Goal: Task Accomplishment & Management: Manage account settings

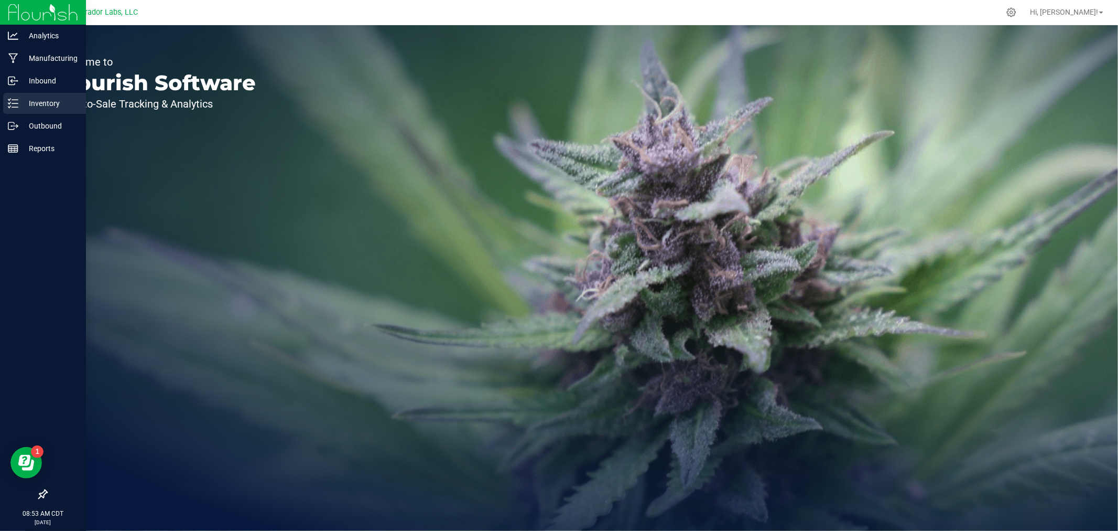
click at [20, 100] on p "Inventory" at bounding box center [49, 103] width 63 height 13
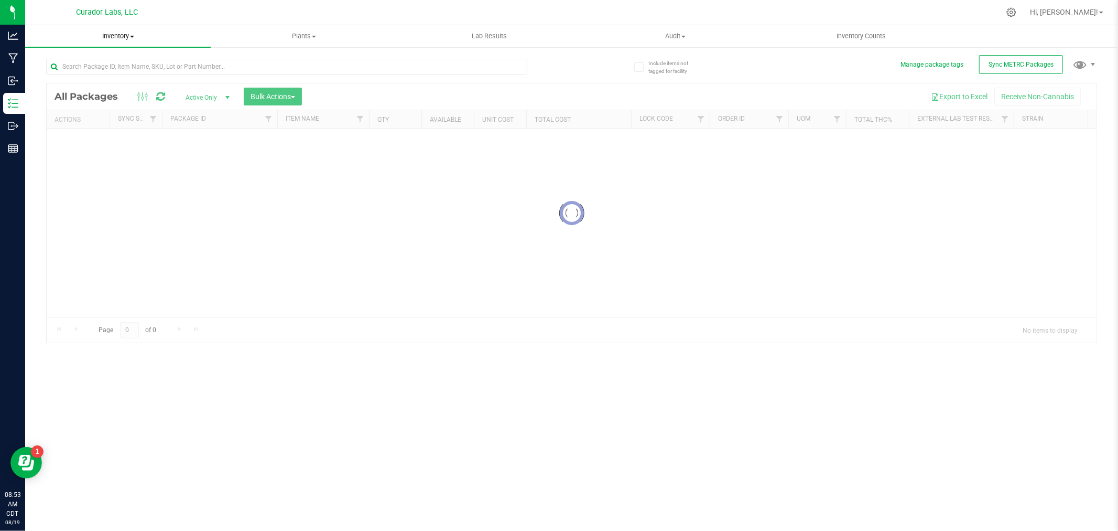
click at [126, 34] on span "Inventory" at bounding box center [118, 35] width 186 height 9
click at [85, 76] on span "All inventory" at bounding box center [60, 75] width 71 height 9
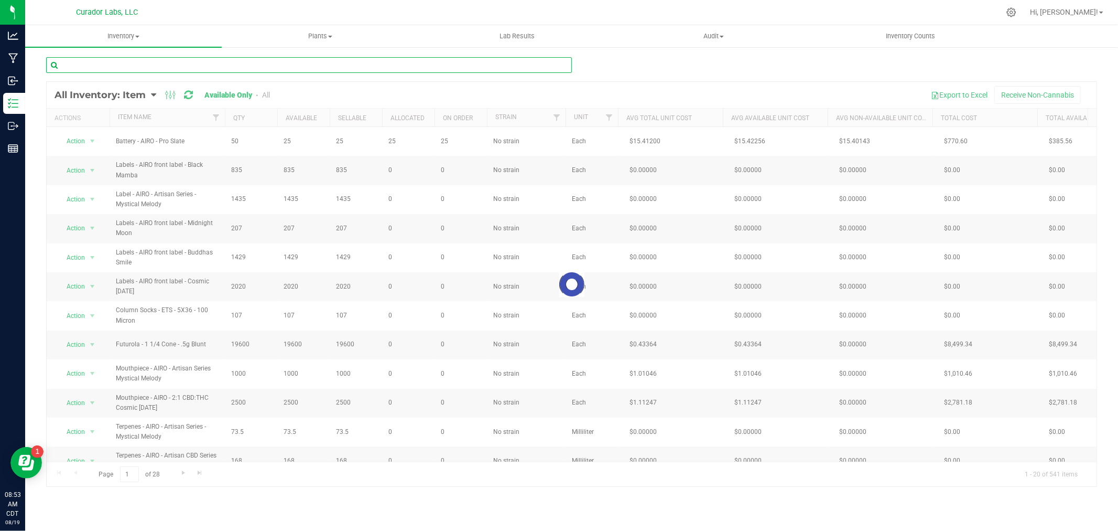
click at [122, 63] on input "text" at bounding box center [309, 65] width 526 height 16
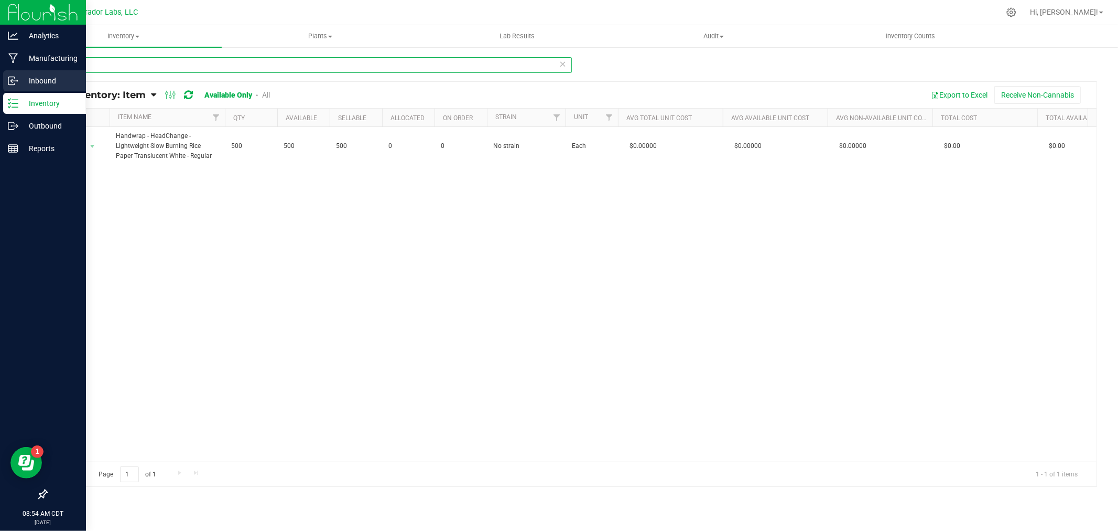
type input "handwr"
click at [53, 75] on p "Inbound" at bounding box center [49, 80] width 63 height 13
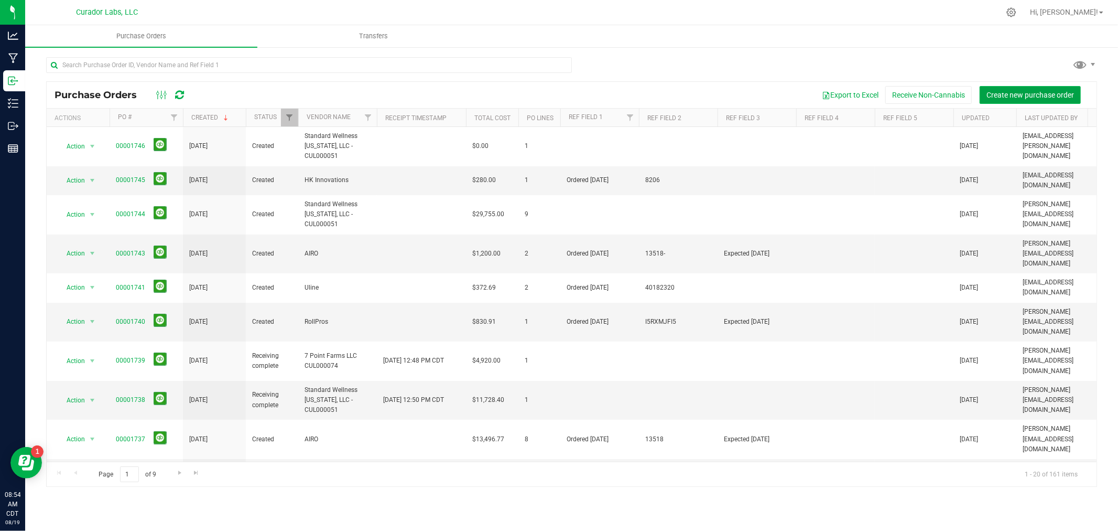
click at [1005, 91] on span "Create new purchase order" at bounding box center [1031, 95] width 88 height 8
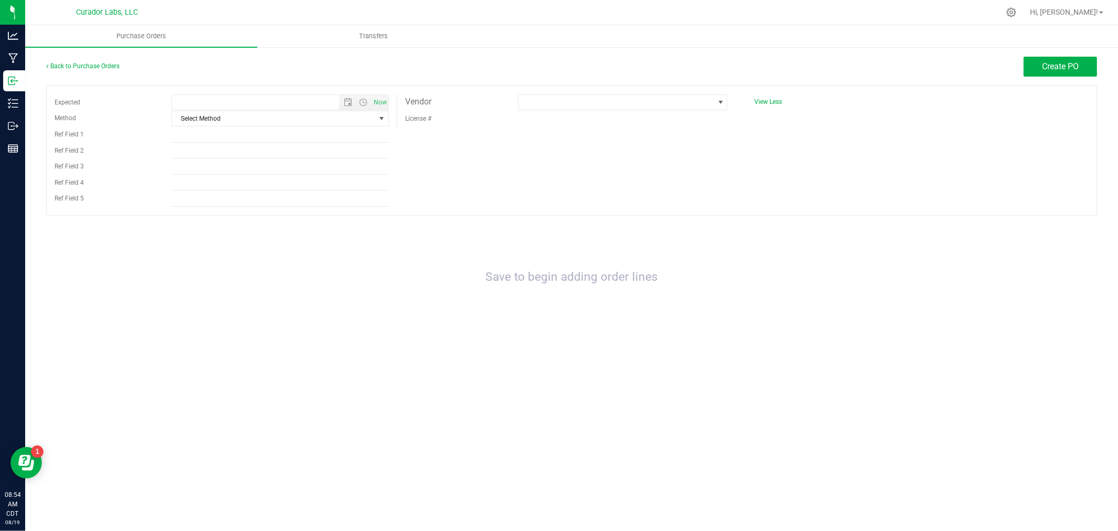
type input "[DATE] 8:54 AM"
click at [74, 64] on link "Back to Purchase Orders" at bounding box center [82, 65] width 73 height 7
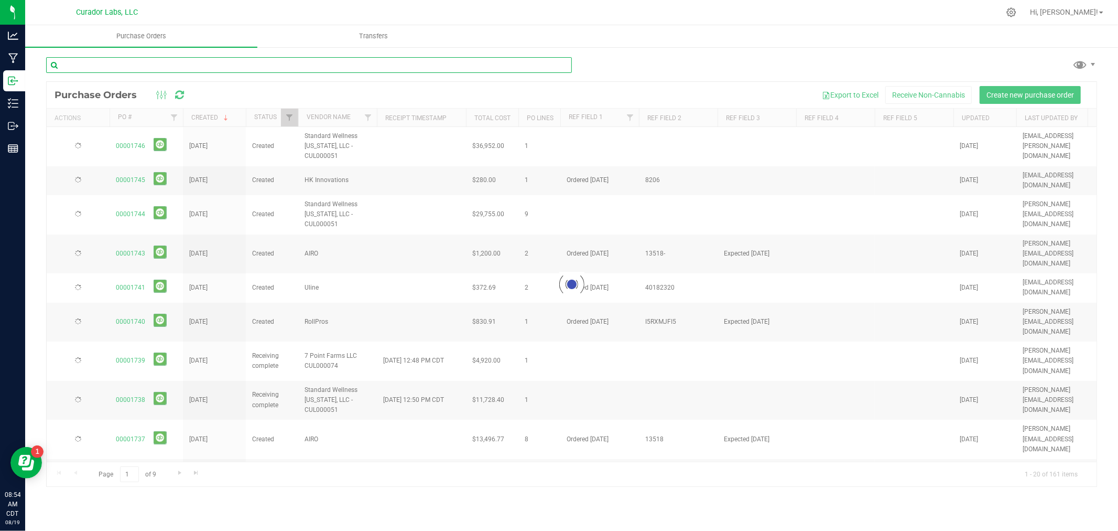
click at [101, 65] on input "text" at bounding box center [309, 65] width 526 height 16
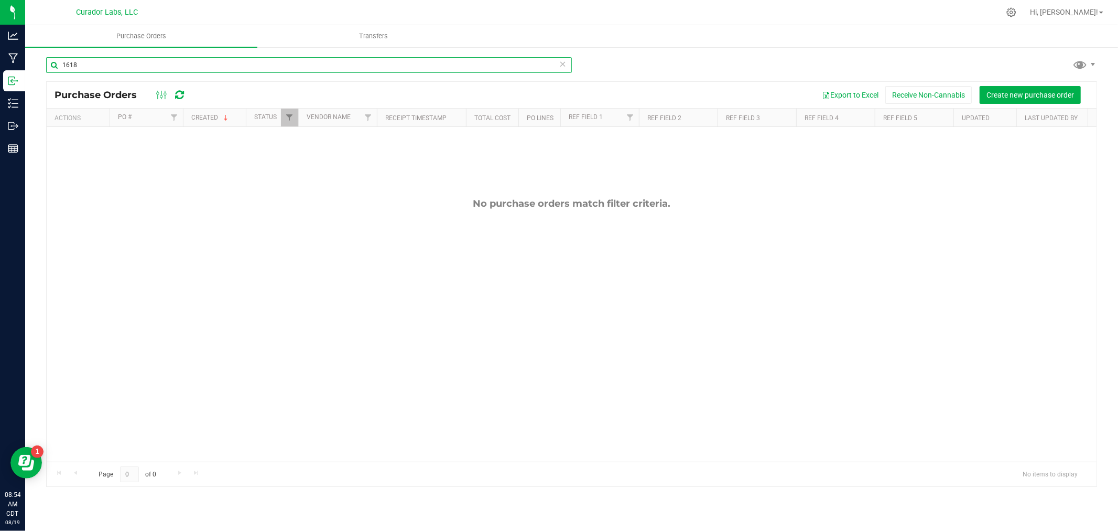
type input "1618"
click at [282, 113] on link "Filter" at bounding box center [289, 118] width 17 height 18
click at [310, 193] on span "Closed" at bounding box center [312, 191] width 19 height 6
click at [298, 193] on input "Closed" at bounding box center [295, 190] width 7 height 7
checkbox input "true"
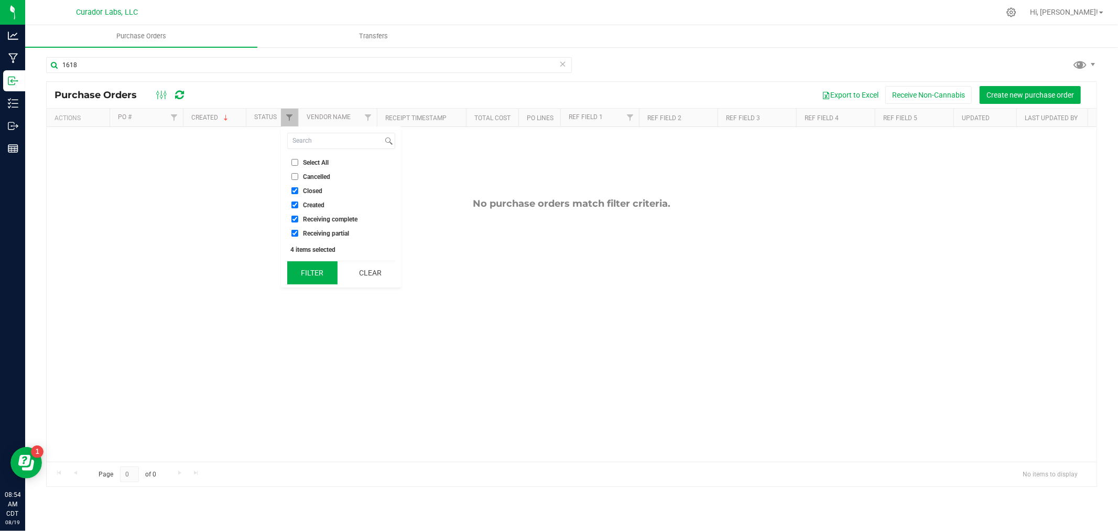
click at [308, 277] on button "Filter" at bounding box center [312, 272] width 50 height 23
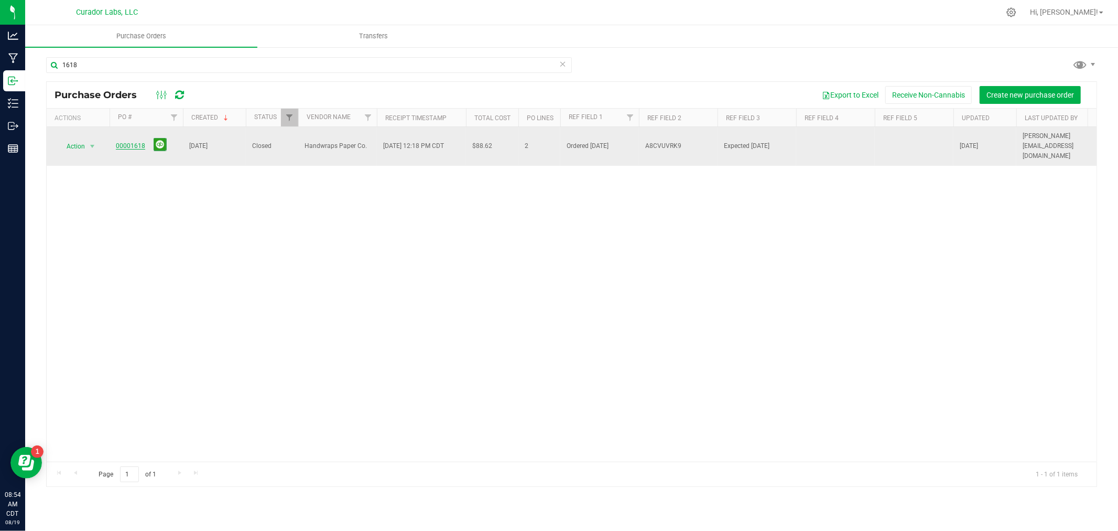
click at [128, 142] on link "00001618" at bounding box center [130, 145] width 29 height 7
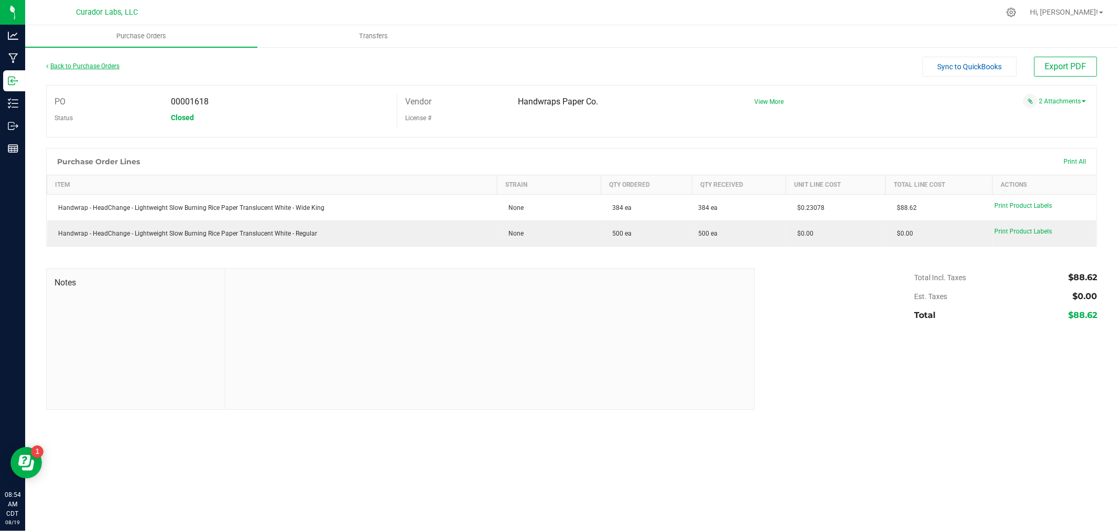
click at [66, 65] on link "Back to Purchase Orders" at bounding box center [82, 65] width 73 height 7
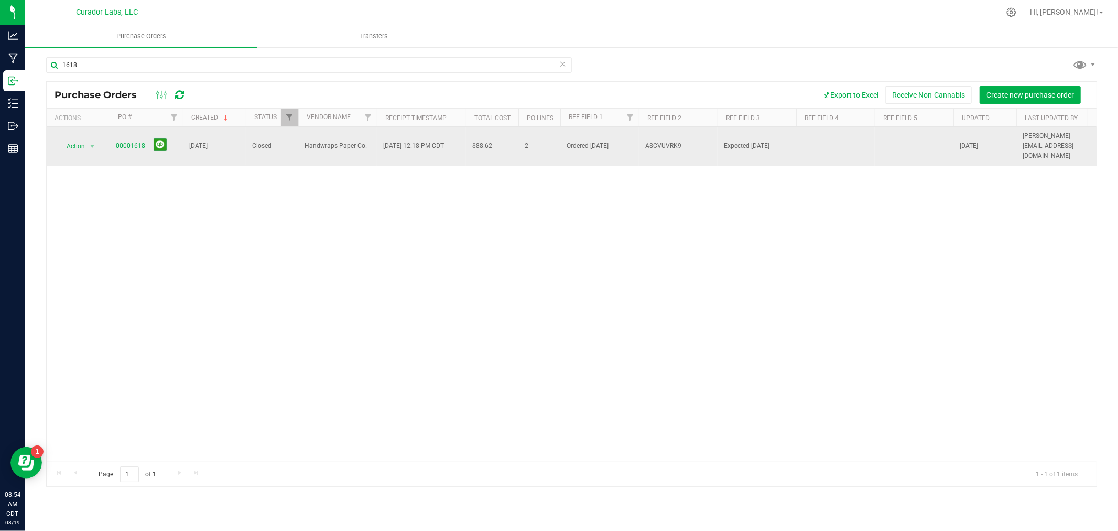
click at [130, 138] on span "00001618" at bounding box center [146, 146] width 61 height 16
click at [128, 142] on link "00001618" at bounding box center [130, 145] width 29 height 7
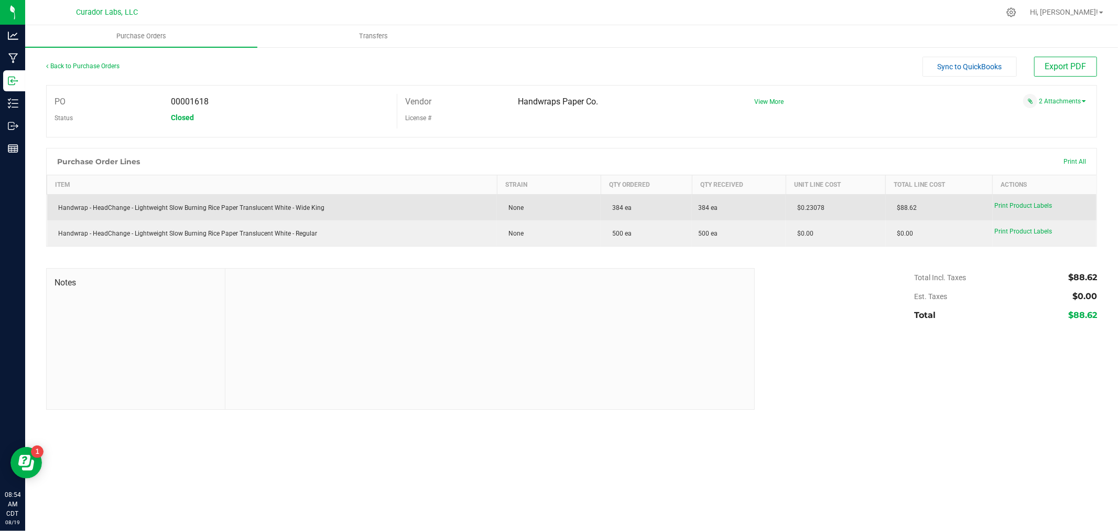
drag, startPoint x: 845, startPoint y: 210, endPoint x: 769, endPoint y: 219, distance: 77.1
click at [769, 219] on purchase-order-line-row "Handwrap - HeadChange - Lightweight Slow Burning Rice Paper Translucent White -…" at bounding box center [572, 208] width 1050 height 26
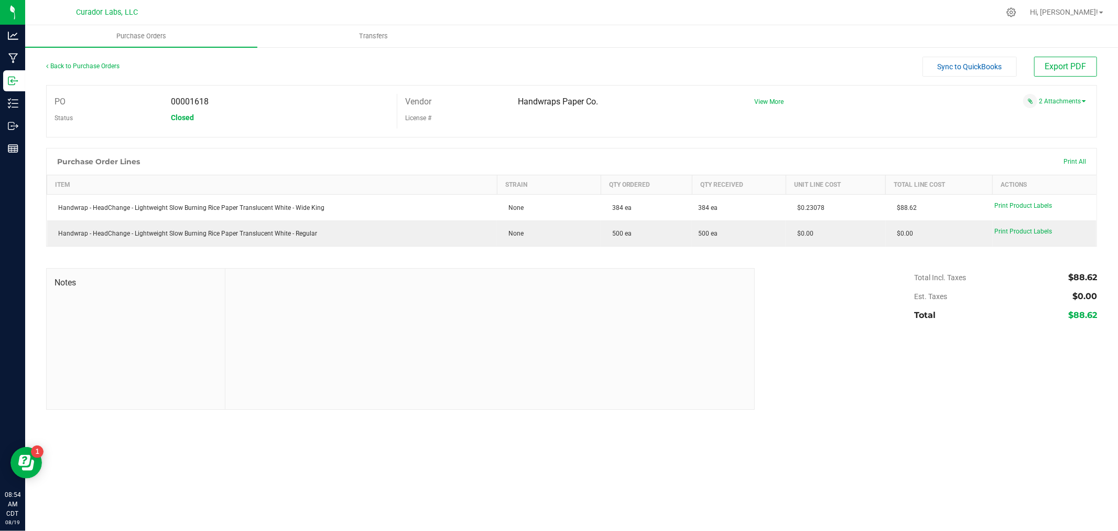
copy purchase-order-line-row "$0.23078"
click at [53, 63] on link "Back to Purchase Orders" at bounding box center [82, 65] width 73 height 7
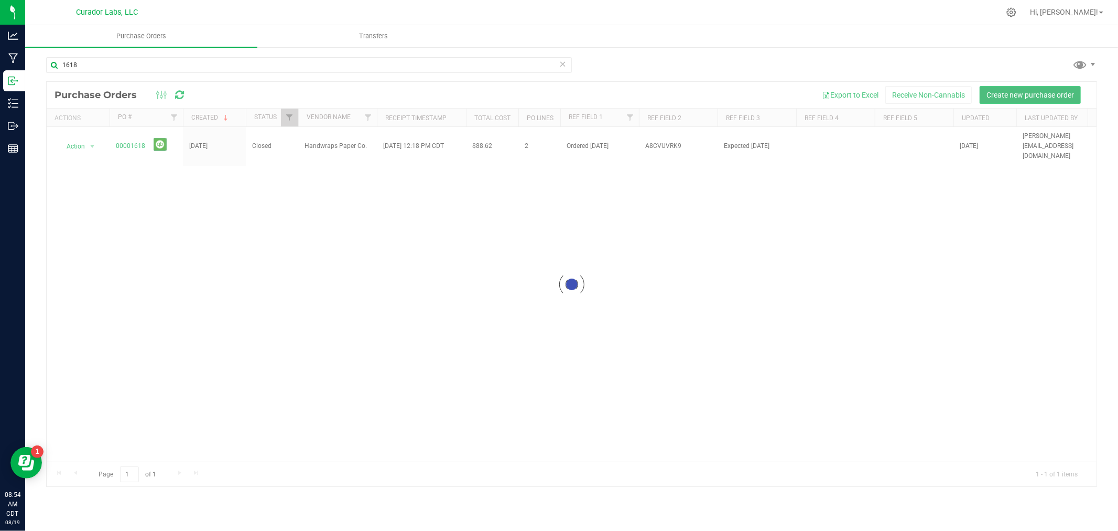
click at [1009, 93] on span "Create new purchase order" at bounding box center [1031, 95] width 88 height 8
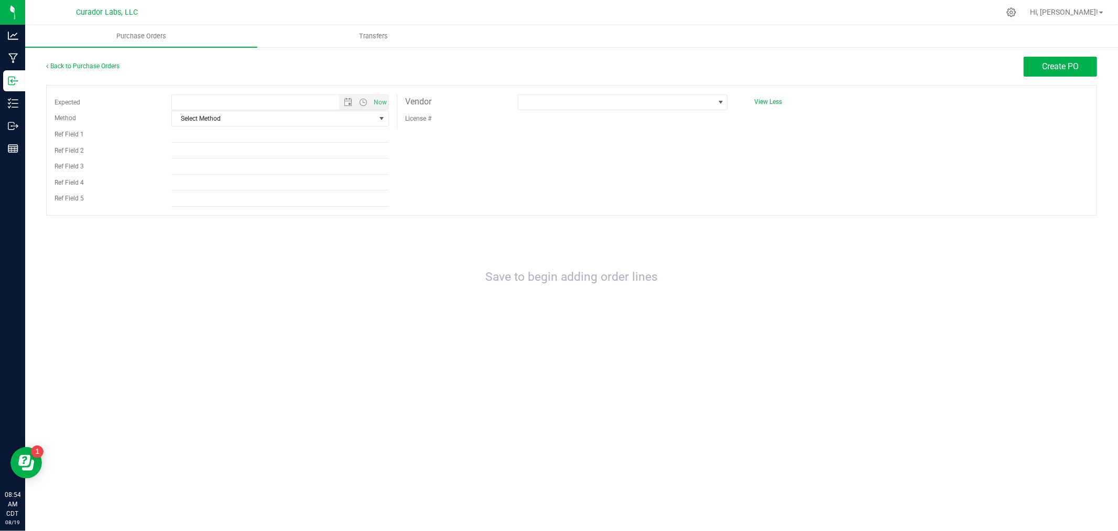
type input "[DATE] 8:54 AM"
click at [558, 106] on span at bounding box center [617, 102] width 196 height 15
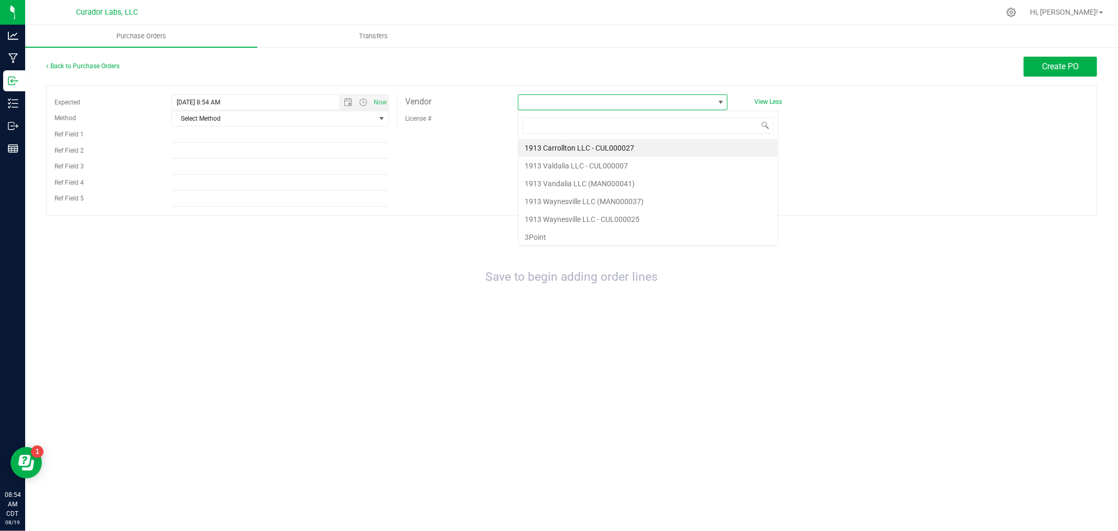
scroll to position [16, 210]
type input "hand"
click at [566, 149] on li "Handwraps Paper Co." at bounding box center [623, 148] width 209 height 18
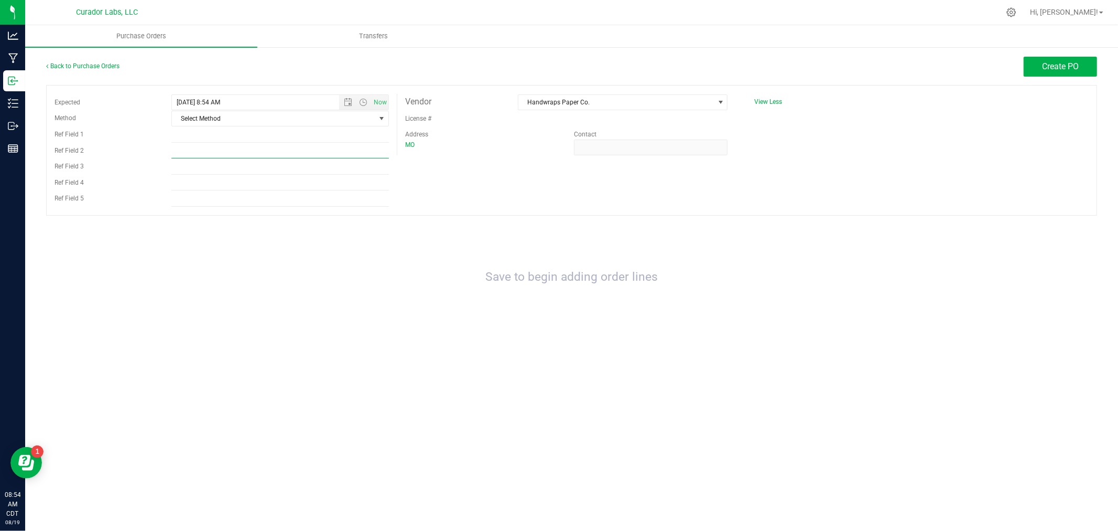
click at [268, 149] on input "Ref Field 2" at bounding box center [280, 151] width 218 height 16
click at [268, 134] on input "Ref Field 1" at bounding box center [280, 135] width 218 height 16
type input "Return to Inventory"
click at [1067, 66] on span "Create PO" at bounding box center [1060, 66] width 37 height 10
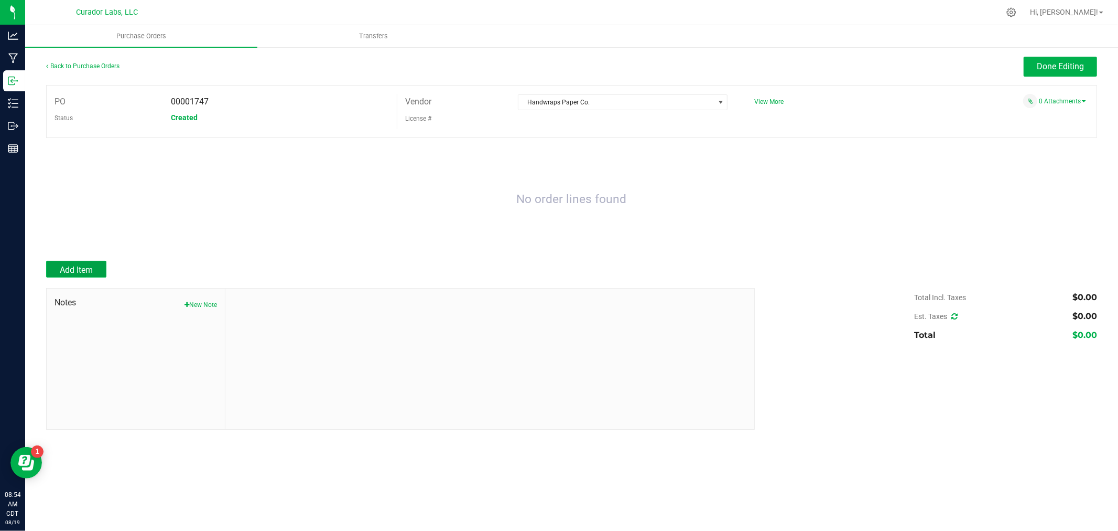
click at [53, 271] on button "Add Item" at bounding box center [76, 269] width 60 height 17
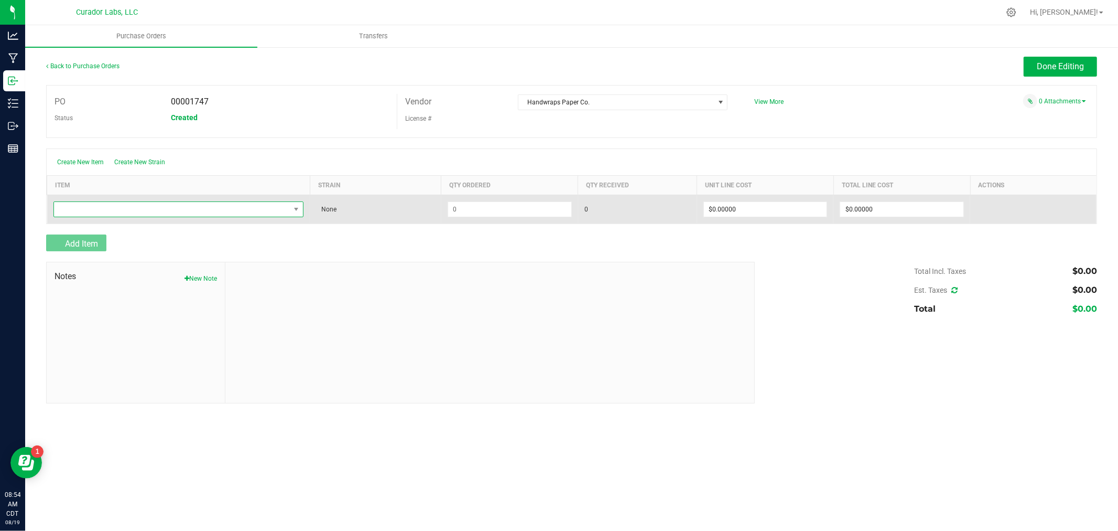
click at [147, 217] on span "NO DATA FOUND" at bounding box center [172, 209] width 236 height 15
type input "handwrap"
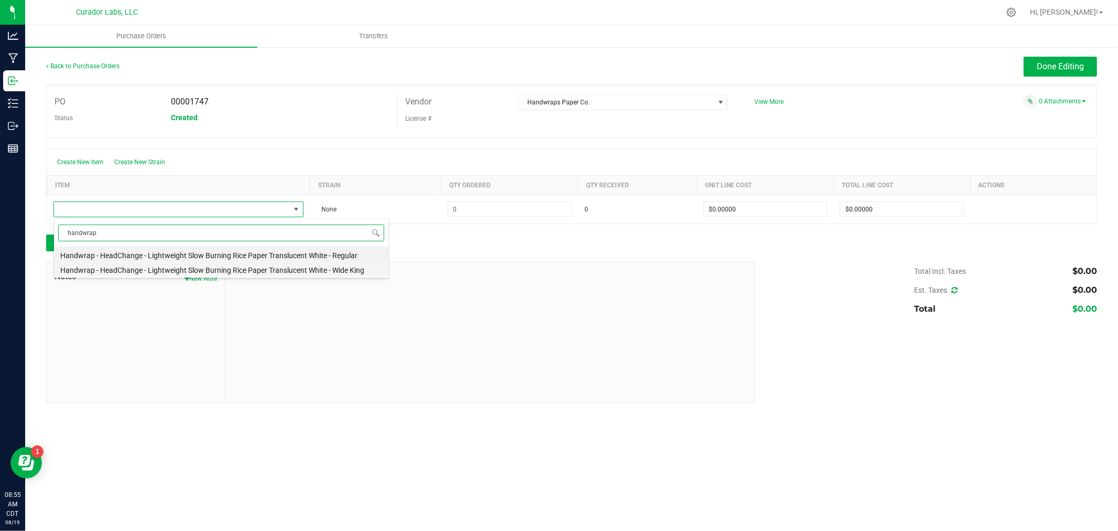
click at [165, 268] on li "Handwrap - HeadChange - Lightweight Slow Burning Rice Paper Translucent White -…" at bounding box center [221, 268] width 335 height 15
type input "$0.09635"
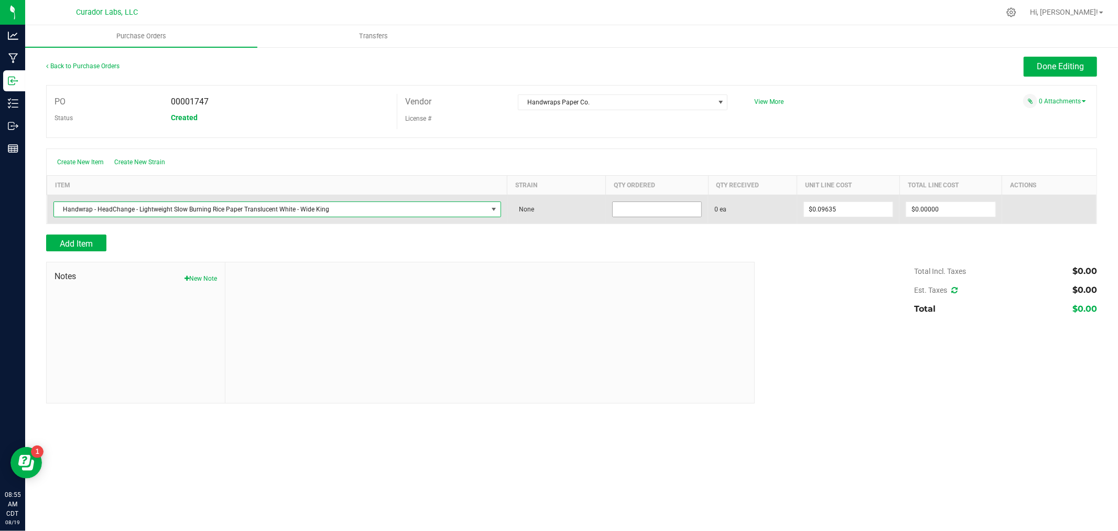
click at [616, 208] on input at bounding box center [657, 209] width 89 height 15
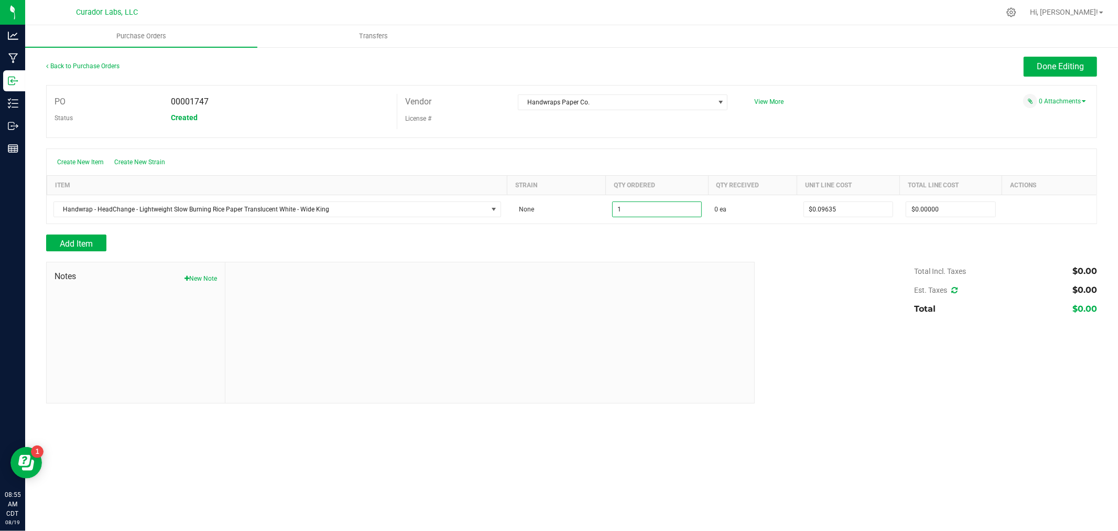
type input "1 ea"
click at [628, 240] on div "Add Item" at bounding box center [396, 242] width 701 height 17
type input "$0.09635"
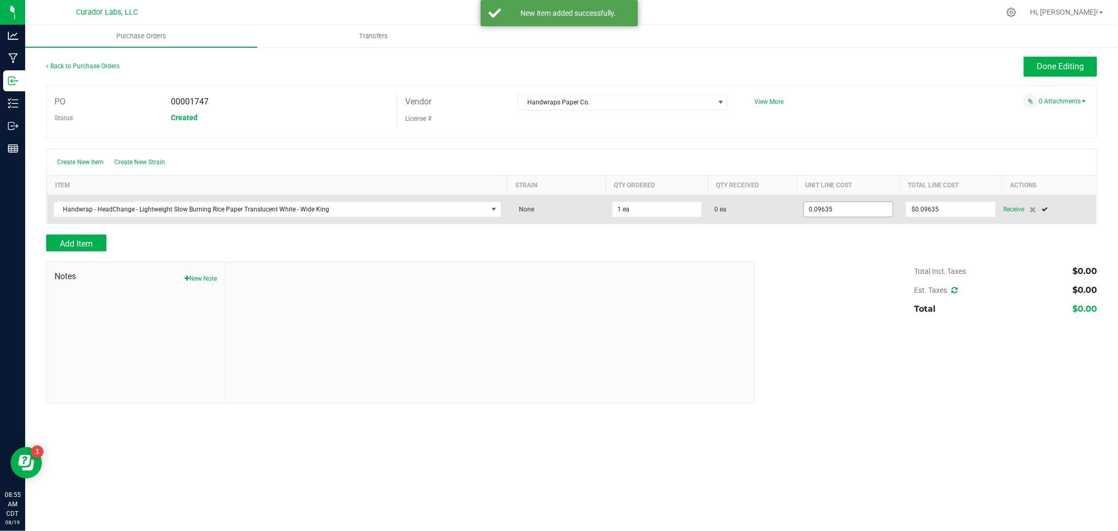
click at [863, 211] on input "0.09635" at bounding box center [848, 209] width 89 height 15
type input "$0.00000"
click at [945, 209] on input "0.09635" at bounding box center [951, 209] width 89 height 15
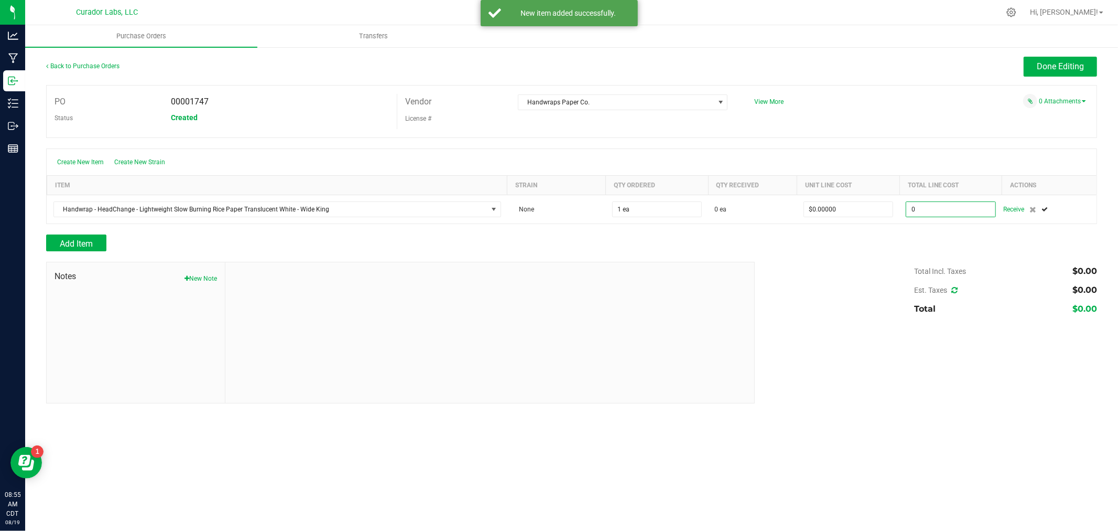
type input "$0.00000"
click at [932, 253] on div at bounding box center [571, 256] width 1051 height 10
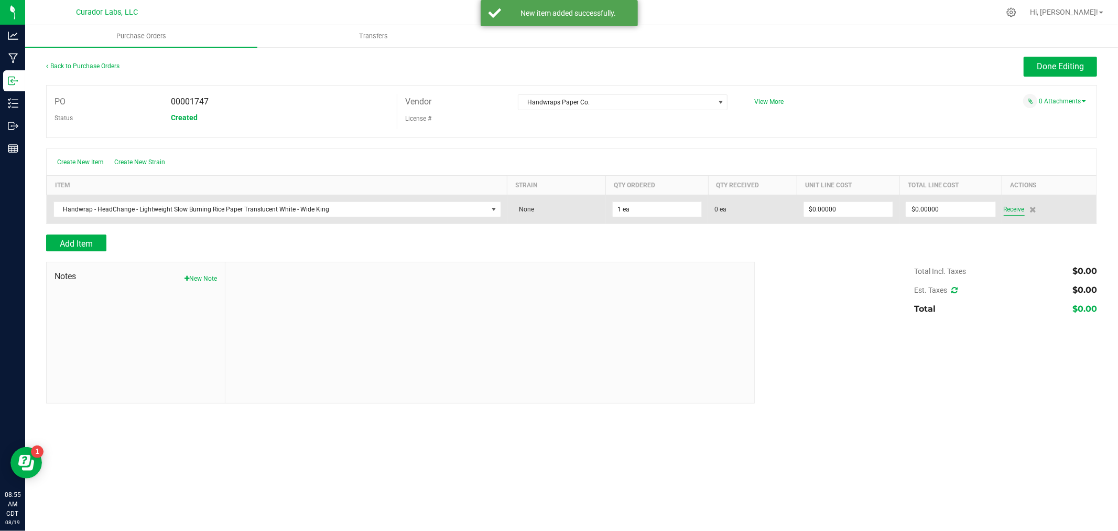
click at [1016, 207] on span "Receive" at bounding box center [1014, 209] width 21 height 13
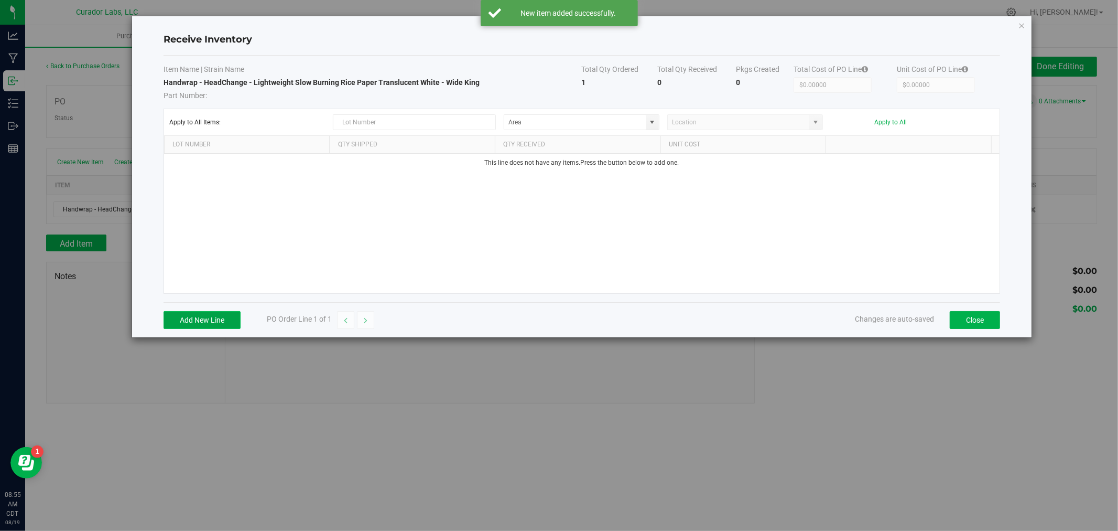
click at [228, 318] on button "Add New Line" at bounding box center [202, 320] width 77 height 18
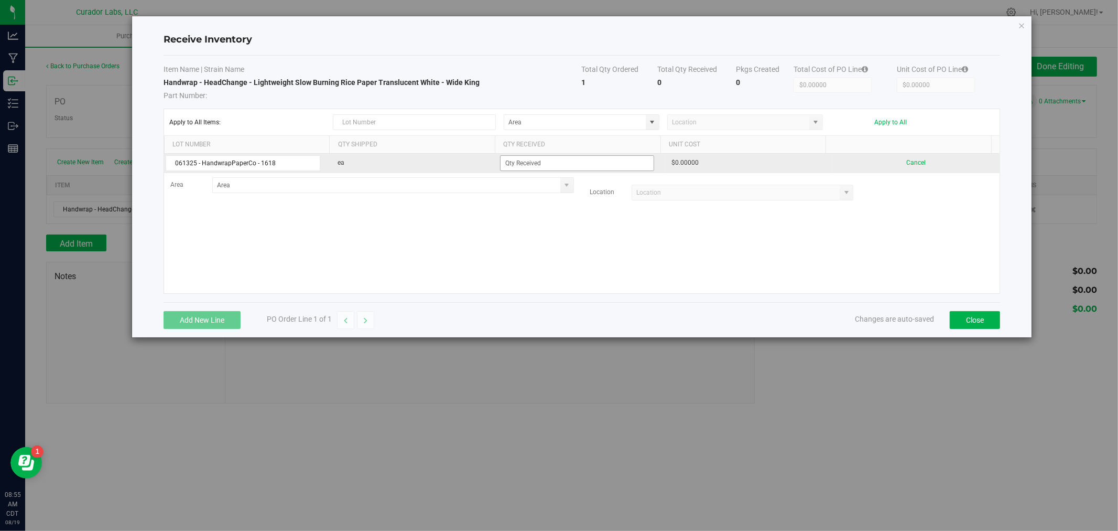
type input "061325 - HandwrapPaperCo - 1618"
click at [560, 167] on input at bounding box center [578, 163] width 154 height 15
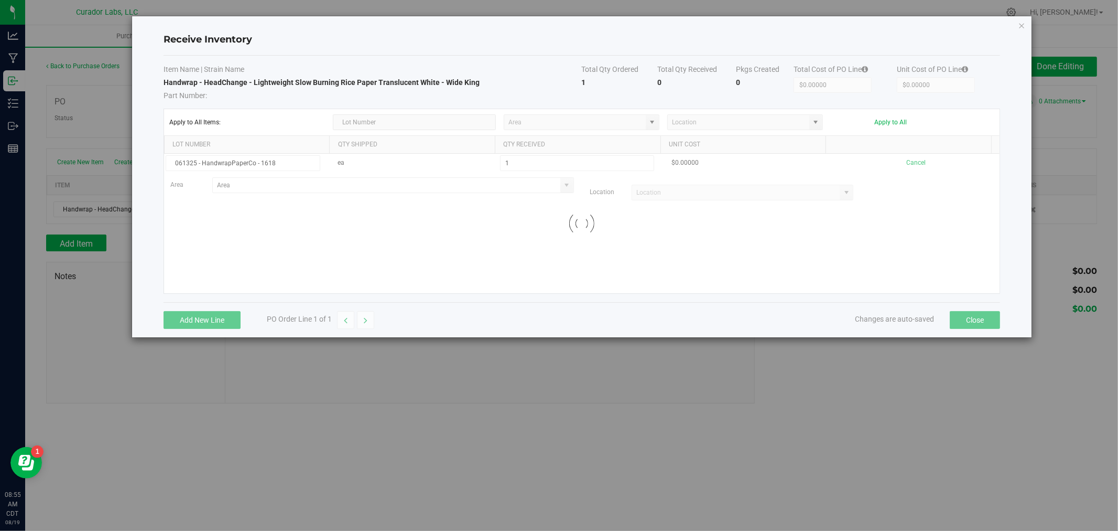
type input "1 ea"
click at [514, 231] on kendo-grid-list "061325 - HandwrapPaperCo - 1618 ea 1 ea $0.00000 Cancel Area Location Loading" at bounding box center [582, 223] width 836 height 139
type input "$0.09635"
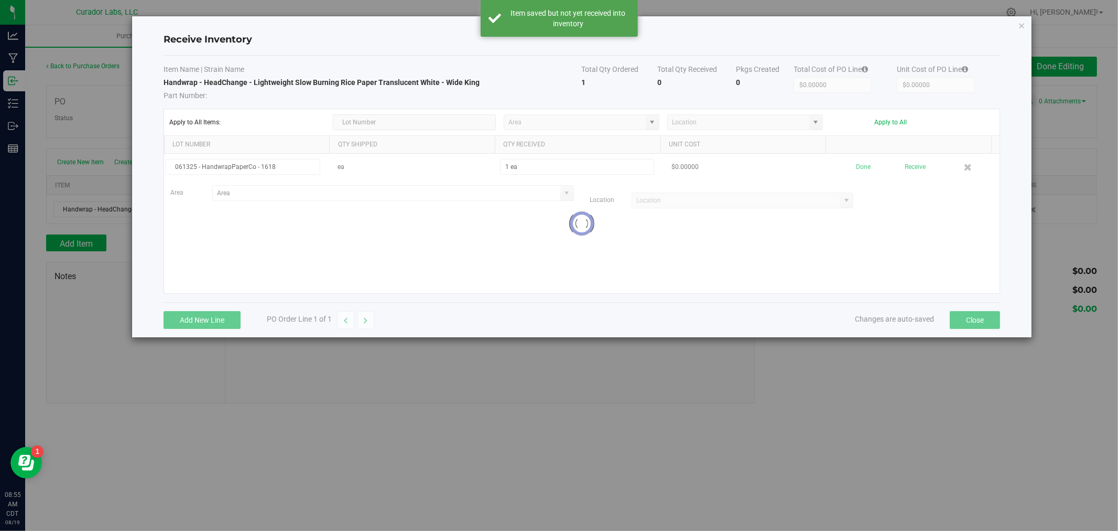
type input "$0.09635"
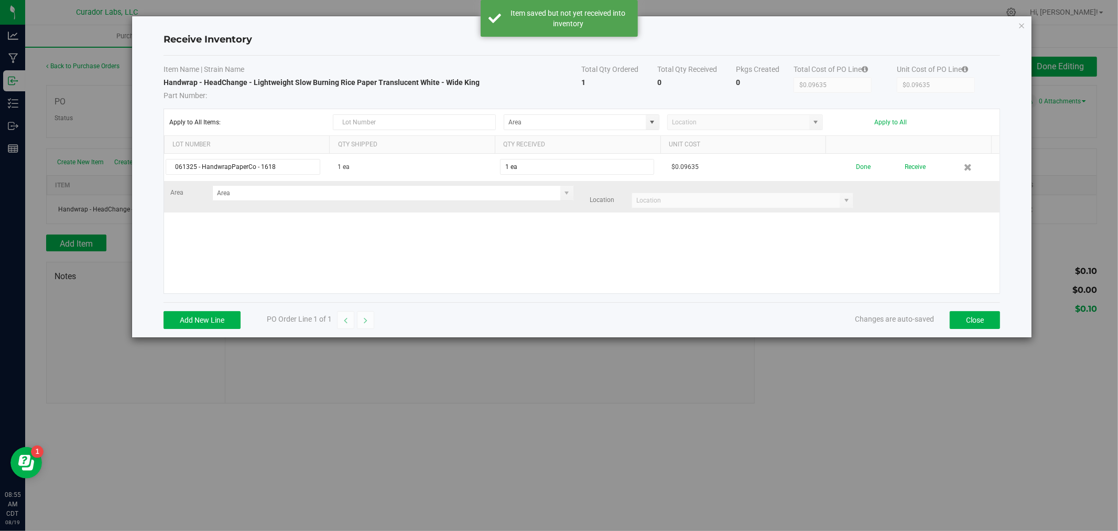
click at [573, 191] on div "Area" at bounding box center [372, 193] width 419 height 16
click at [563, 194] on span at bounding box center [567, 193] width 8 height 8
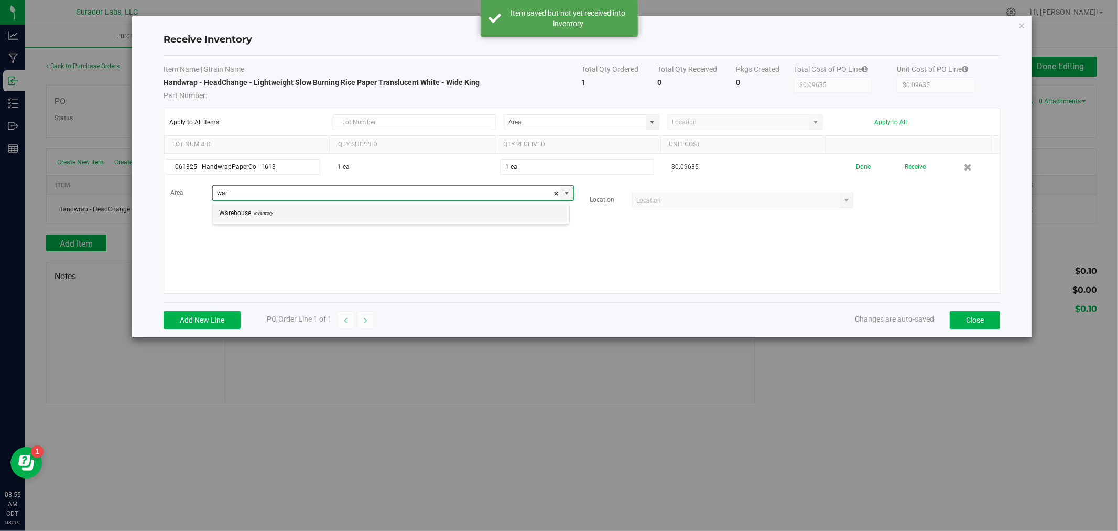
click at [380, 216] on li "Warehouse Inventory" at bounding box center [391, 213] width 357 height 18
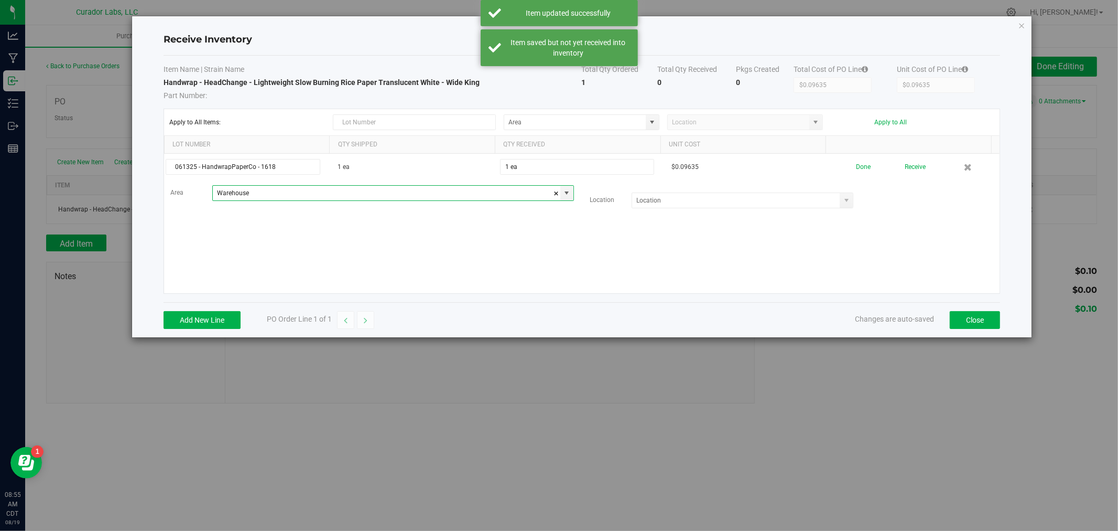
type input "Warehouse"
click at [875, 252] on div "061325 - HandwrapPaperCo - 1618 1 ea 1 ea $0.09635 Done Receive Area Warehouse …" at bounding box center [582, 223] width 836 height 139
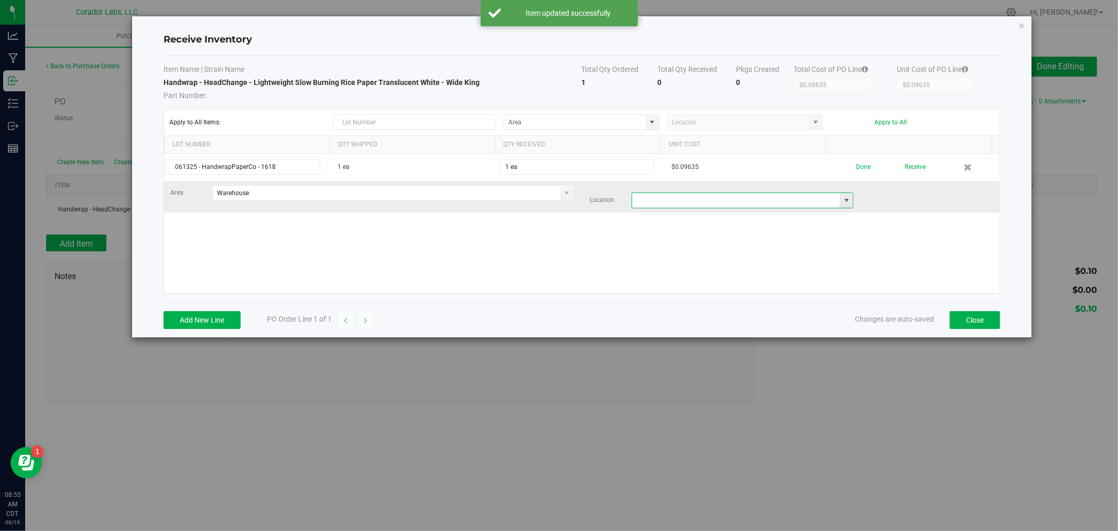
click at [826, 206] on input at bounding box center [736, 200] width 208 height 15
click at [843, 200] on span at bounding box center [847, 200] width 8 height 8
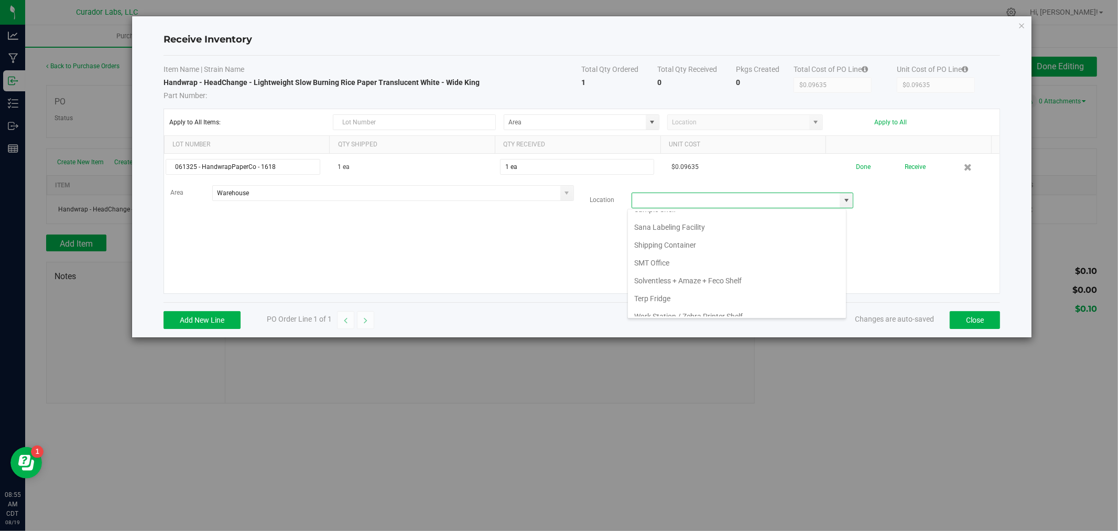
scroll to position [1456, 0]
click at [740, 288] on li "Solventless + Amaze + Feco Shelf" at bounding box center [737, 280] width 218 height 18
type input "Solventless + Amaze + Feco Shelf"
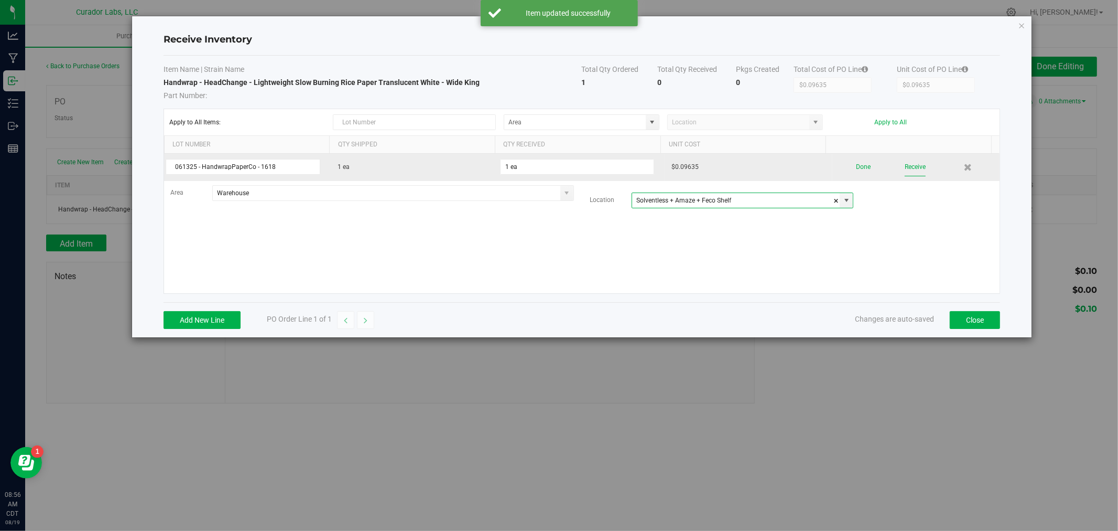
click at [911, 166] on button "Receive" at bounding box center [915, 167] width 21 height 18
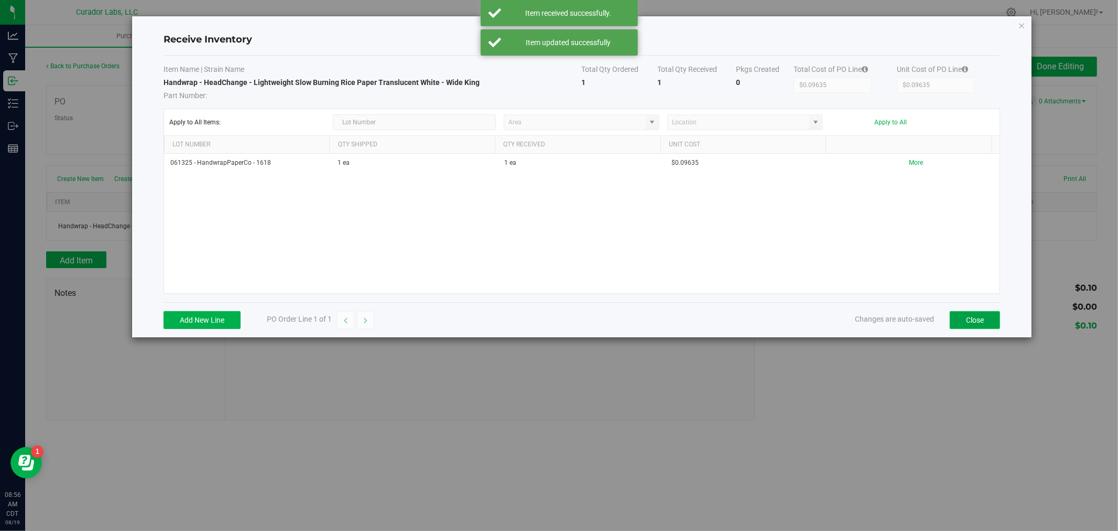
click at [968, 318] on button "Close" at bounding box center [975, 320] width 50 height 18
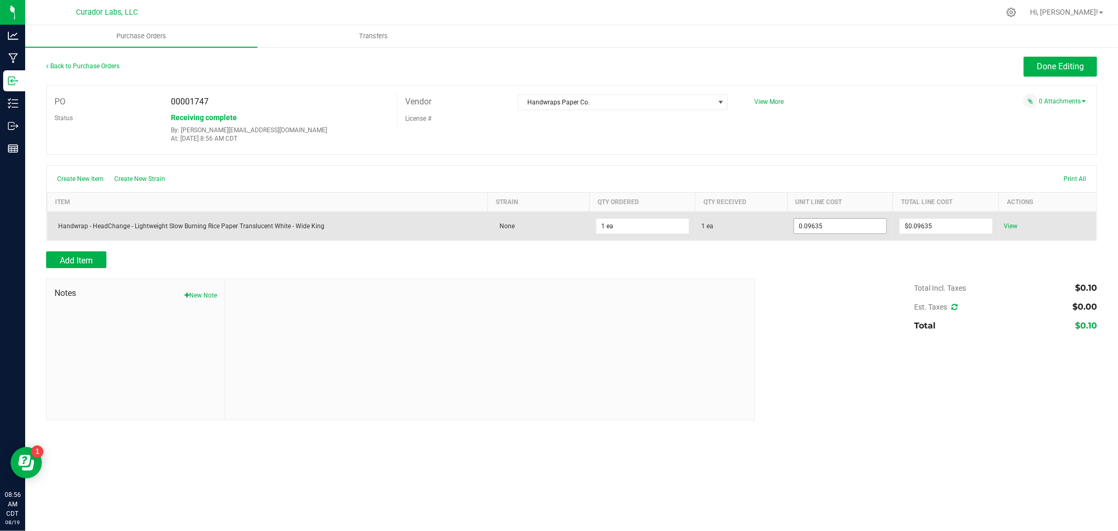
click at [848, 228] on input "0.09635" at bounding box center [840, 226] width 92 height 15
type input "$0.00000"
click at [930, 222] on body "Analytics Manufacturing Inbound Inventory Outbound Reports 08:56 AM CDT [DATE] …" at bounding box center [559, 265] width 1118 height 531
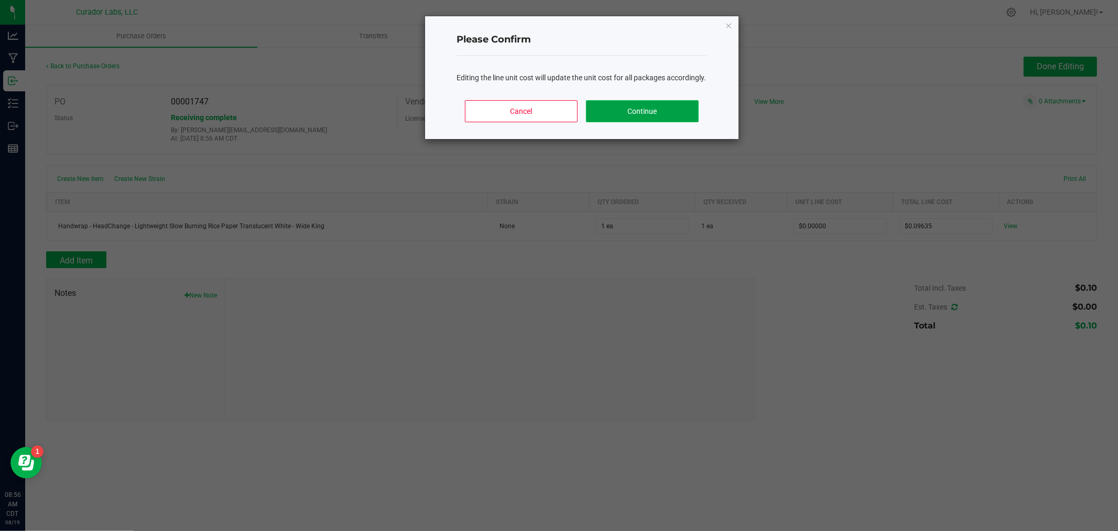
click at [656, 122] on button "Continue" at bounding box center [642, 111] width 113 height 22
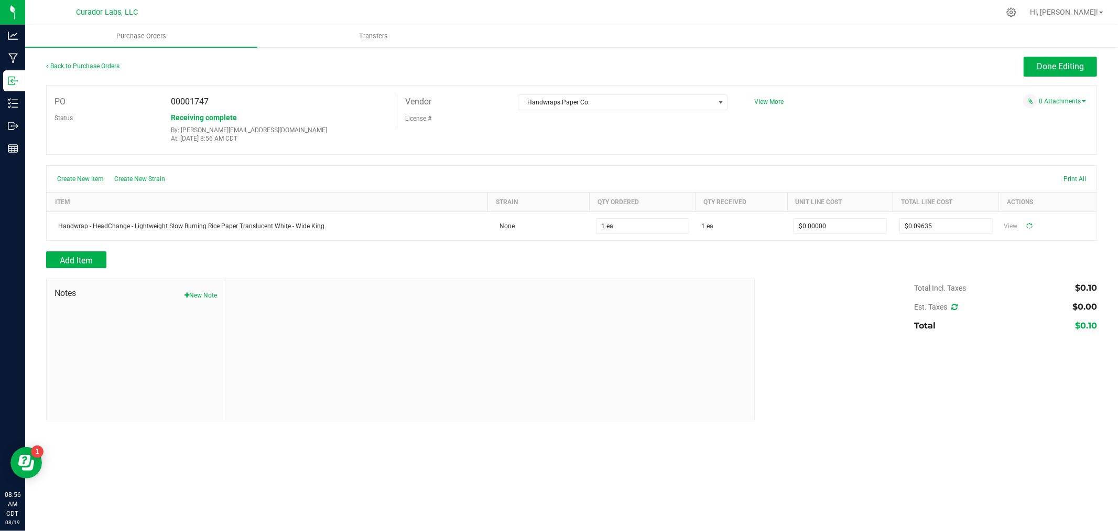
type input "1"
type input "$0.00000"
click at [1058, 65] on span "Done Editing" at bounding box center [1060, 66] width 47 height 10
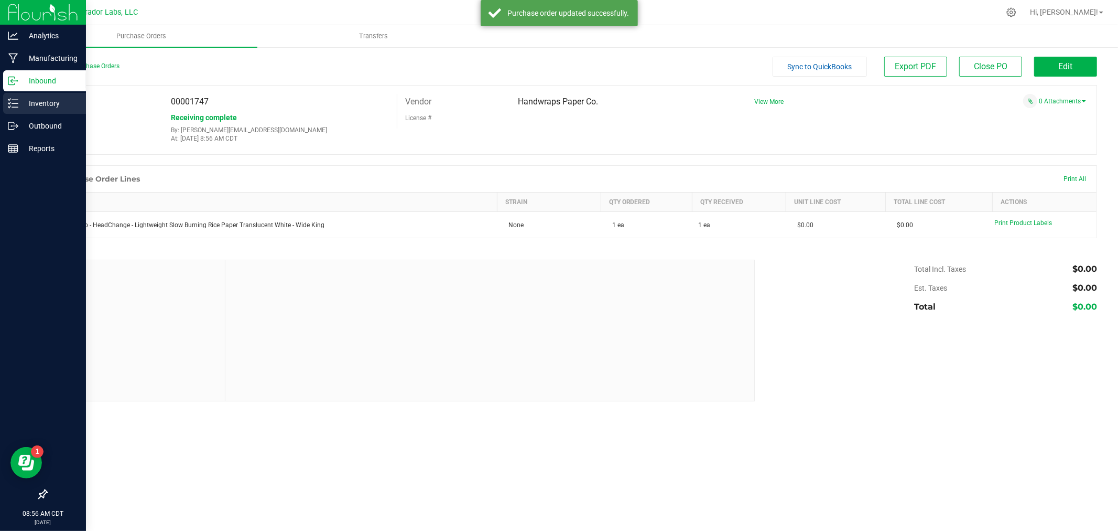
click at [9, 98] on icon at bounding box center [13, 103] width 10 height 10
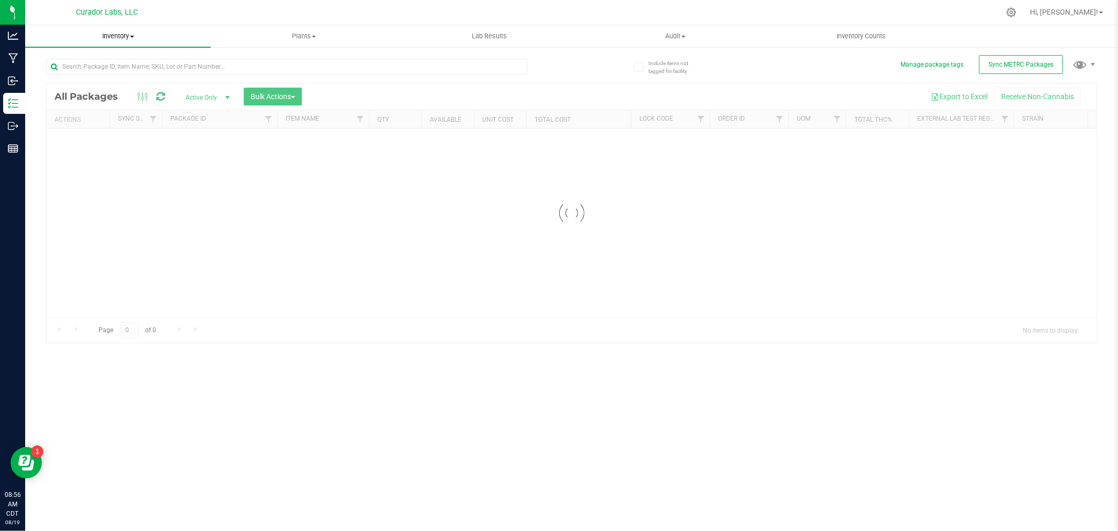
click at [112, 35] on span "Inventory" at bounding box center [118, 35] width 186 height 9
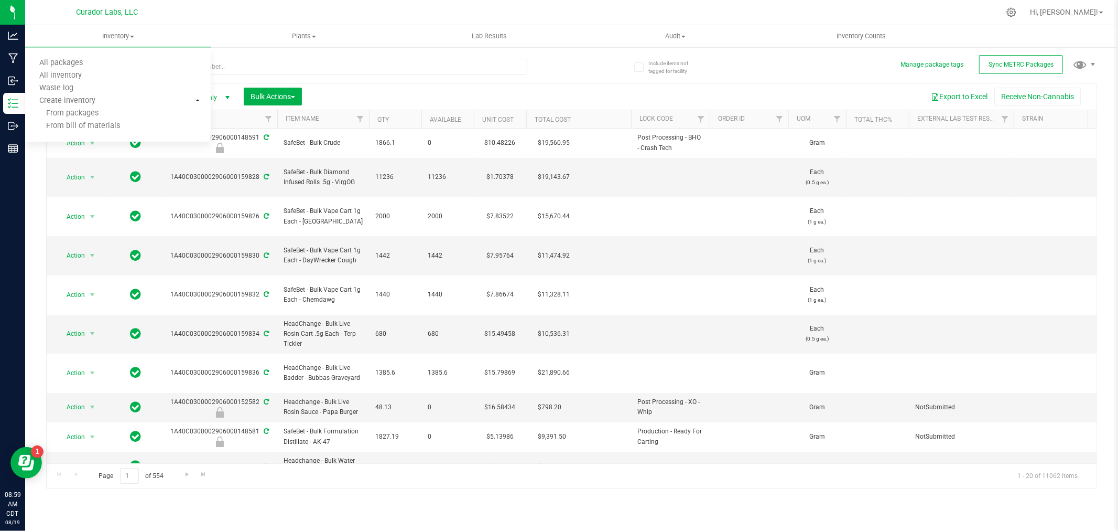
drag, startPoint x: 445, startPoint y: 96, endPoint x: 426, endPoint y: 90, distance: 20.1
click at [445, 96] on div "Export to Excel Receive Non-Cannabis" at bounding box center [699, 97] width 779 height 18
click at [130, 42] on uib-tab-heading "Inventory All packages All inventory Waste log Create inventory" at bounding box center [118, 36] width 186 height 22
click at [85, 72] on span "All inventory" at bounding box center [60, 75] width 71 height 9
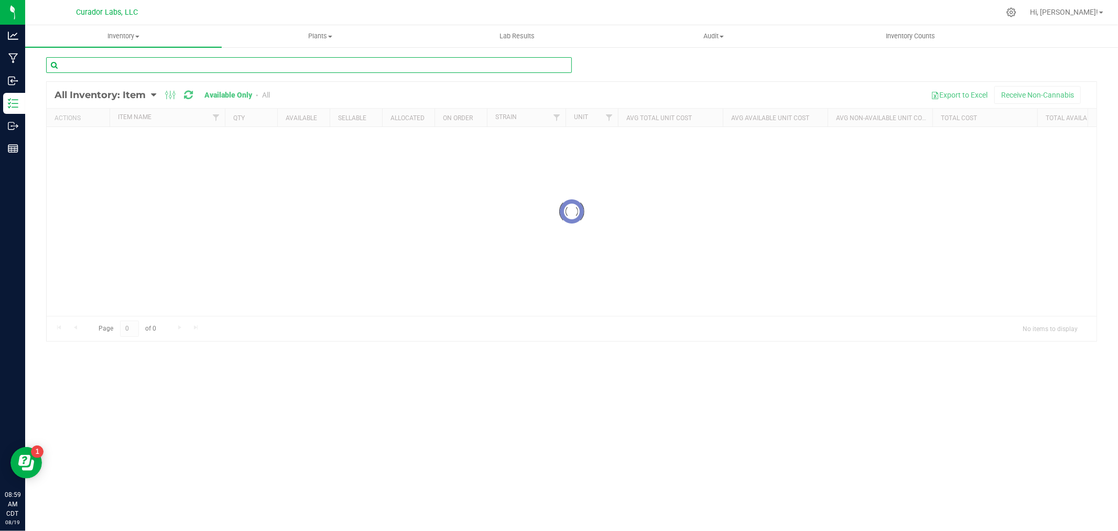
click at [88, 70] on input "text" at bounding box center [309, 65] width 526 height 16
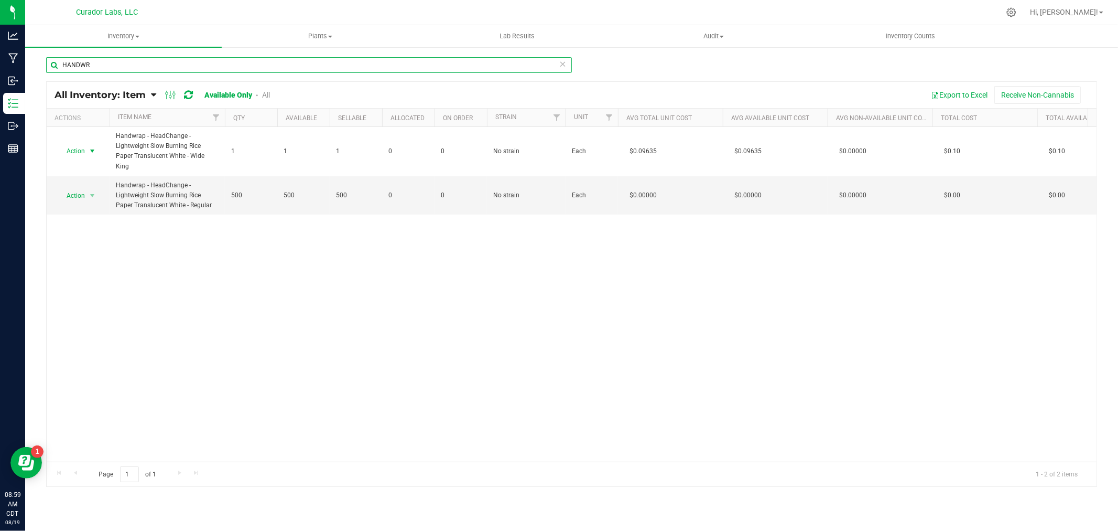
type input "HANDWR"
click at [86, 144] on span "select" at bounding box center [92, 151] width 13 height 15
click at [99, 180] on li "Edit lots/costs" at bounding box center [91, 179] width 67 height 16
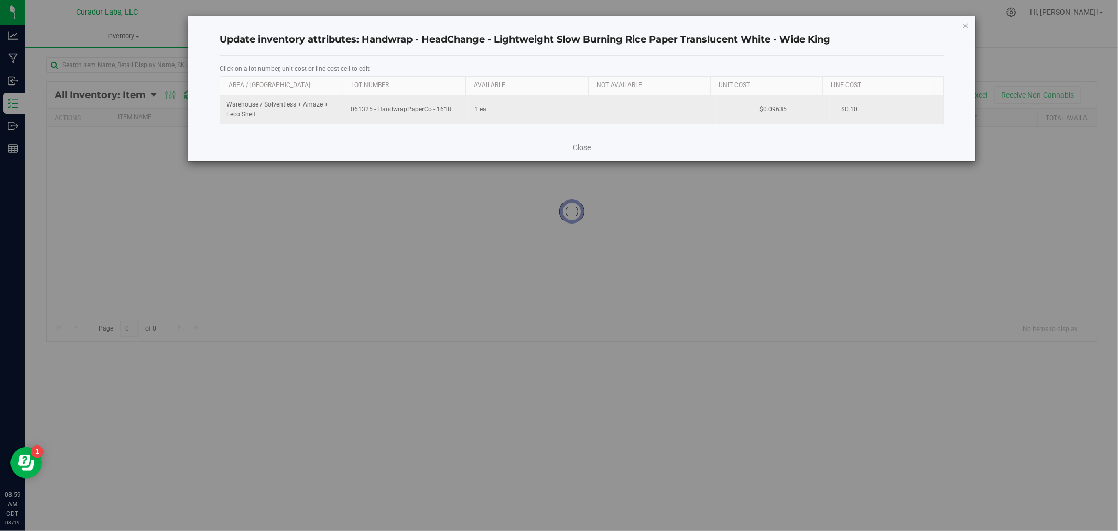
click at [768, 108] on td "$0.09635" at bounding box center [773, 109] width 113 height 28
click at [768, 108] on input "0.09635" at bounding box center [771, 109] width 102 height 15
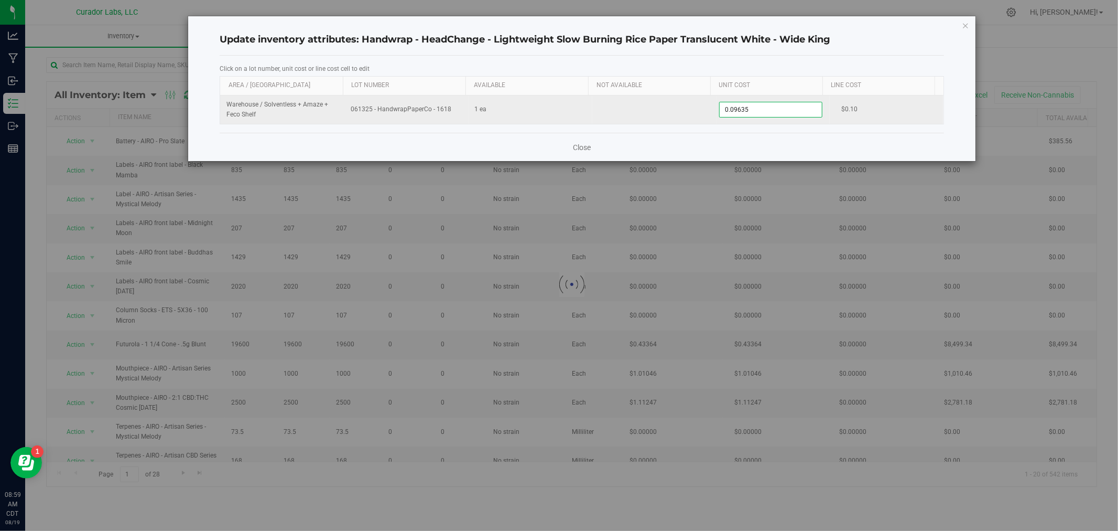
type input "0.23078"
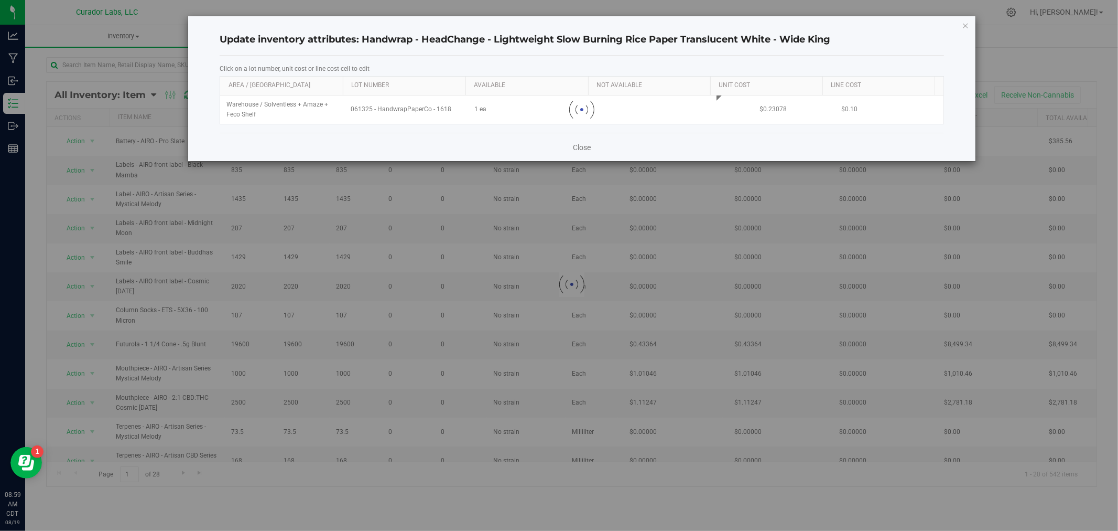
click at [760, 128] on div "Click on a lot number, unit cost or line cost cell to edit Area / Locn Lot Numb…" at bounding box center [582, 94] width 725 height 77
click at [582, 147] on link "Close" at bounding box center [582, 147] width 18 height 10
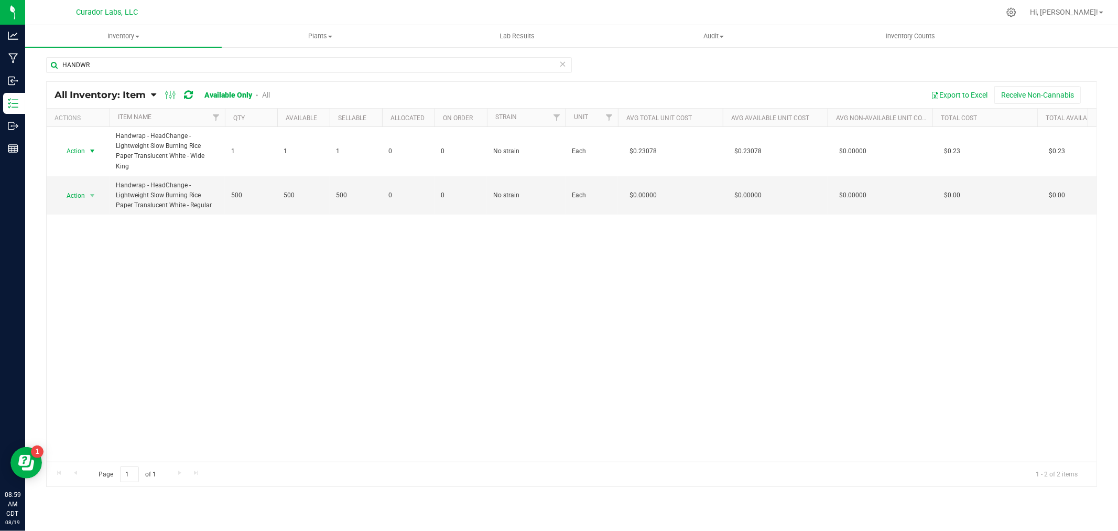
click at [74, 145] on span "Action" at bounding box center [71, 151] width 28 height 15
click at [85, 163] on li "Adjust qty" at bounding box center [78, 170] width 41 height 29
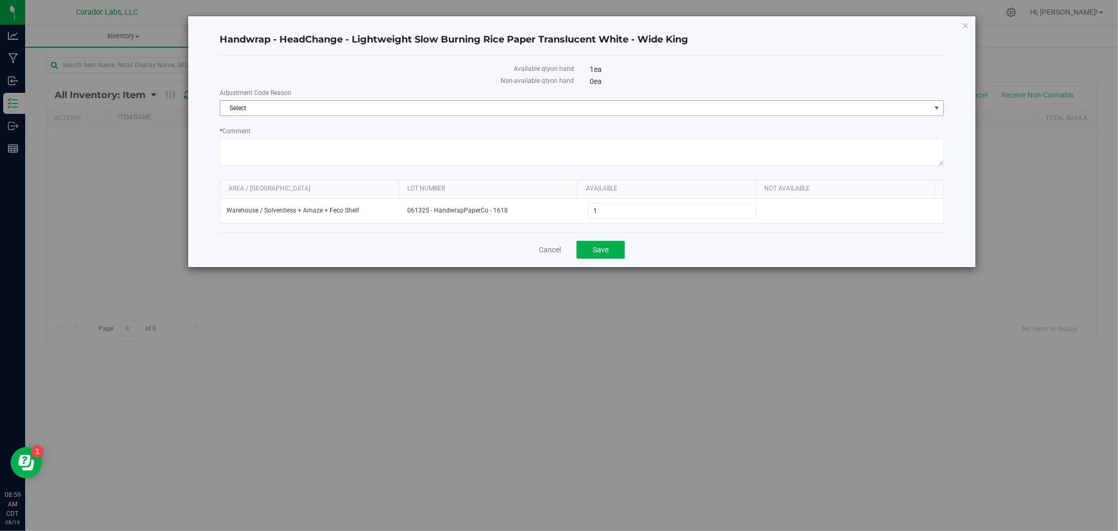
click at [465, 106] on span "Select" at bounding box center [575, 108] width 710 height 15
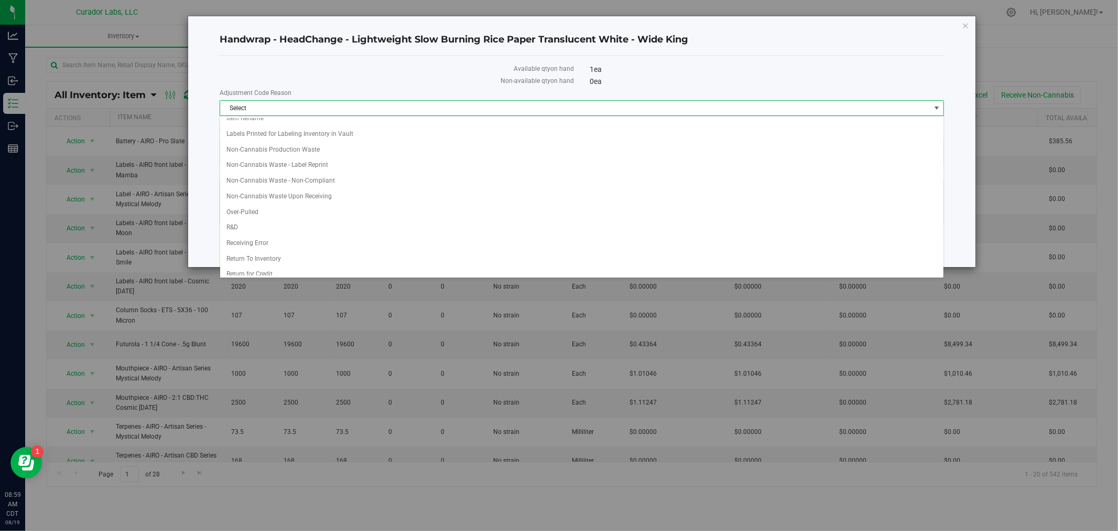
scroll to position [175, 0]
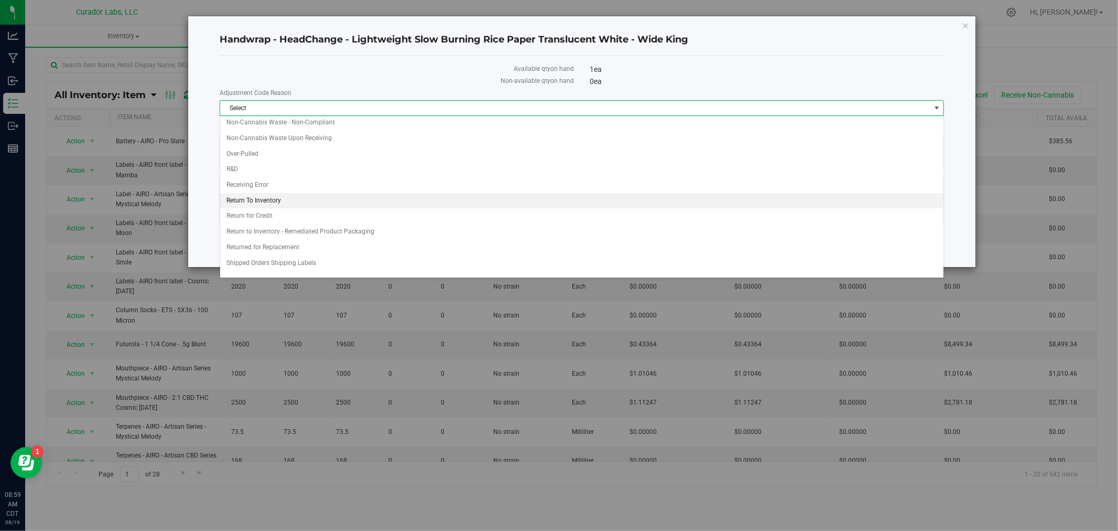
click at [268, 202] on li "Return To Inventory" at bounding box center [582, 201] width 724 height 16
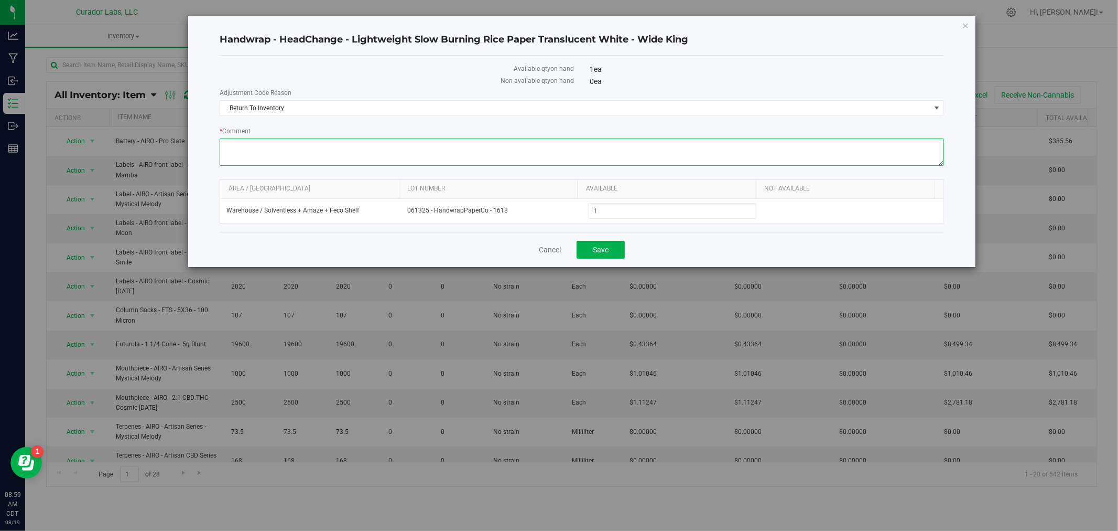
click at [284, 153] on textarea "* Comment" at bounding box center [582, 151] width 725 height 27
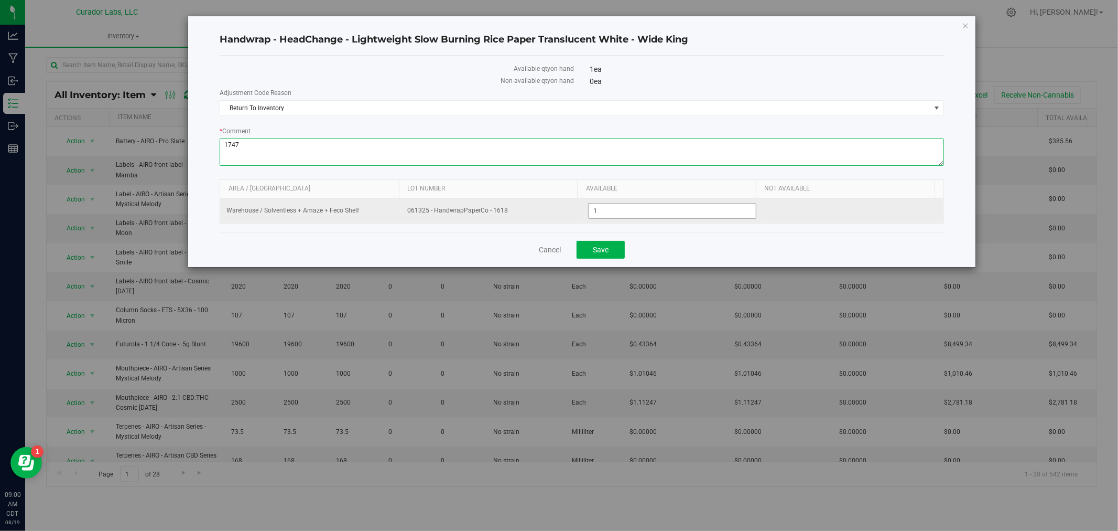
type textarea "1747"
click at [617, 210] on span "1 1" at bounding box center [672, 211] width 168 height 16
click at [617, 210] on input "1" at bounding box center [672, 210] width 167 height 15
type input "348"
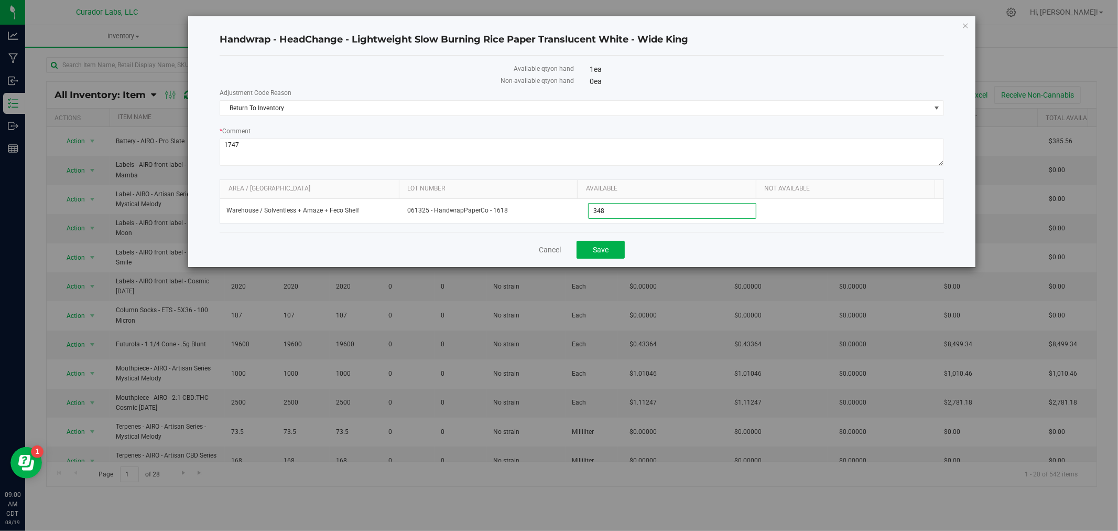
type input "348"
click at [657, 234] on div "Cancel Save" at bounding box center [582, 249] width 725 height 35
click at [608, 246] on span "Save" at bounding box center [601, 249] width 16 height 8
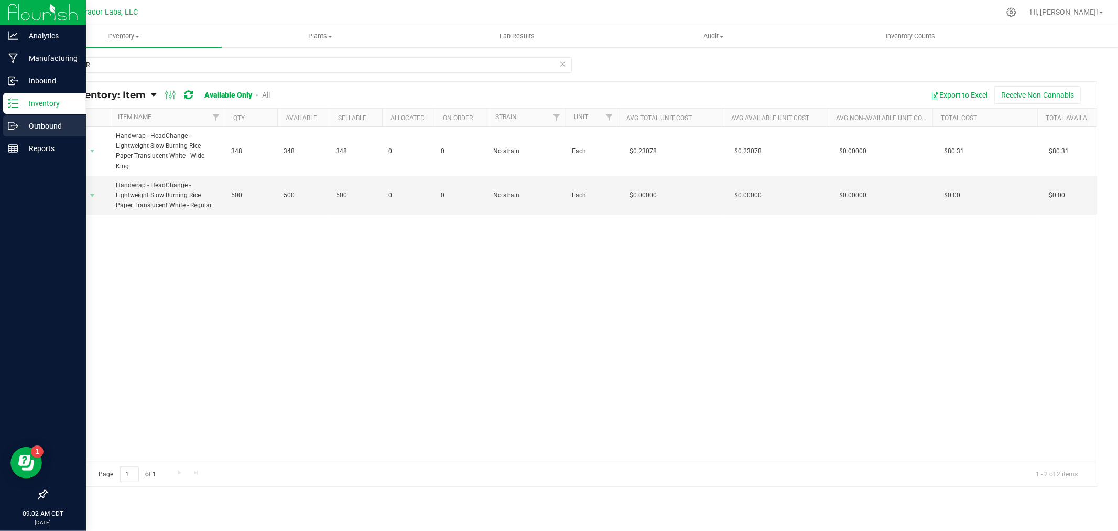
click at [33, 124] on p "Outbound" at bounding box center [49, 126] width 63 height 13
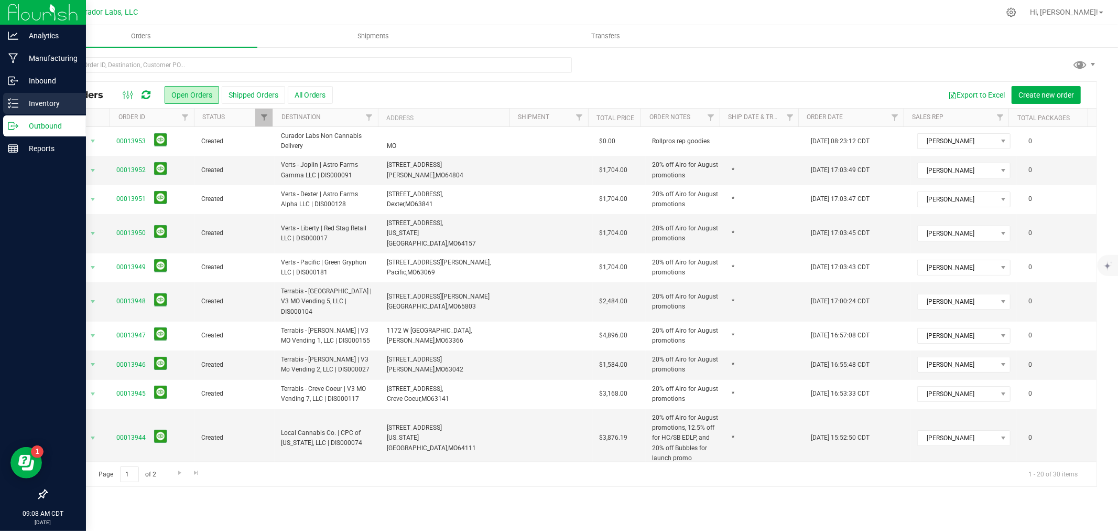
click at [9, 103] on icon at bounding box center [9, 103] width 2 height 2
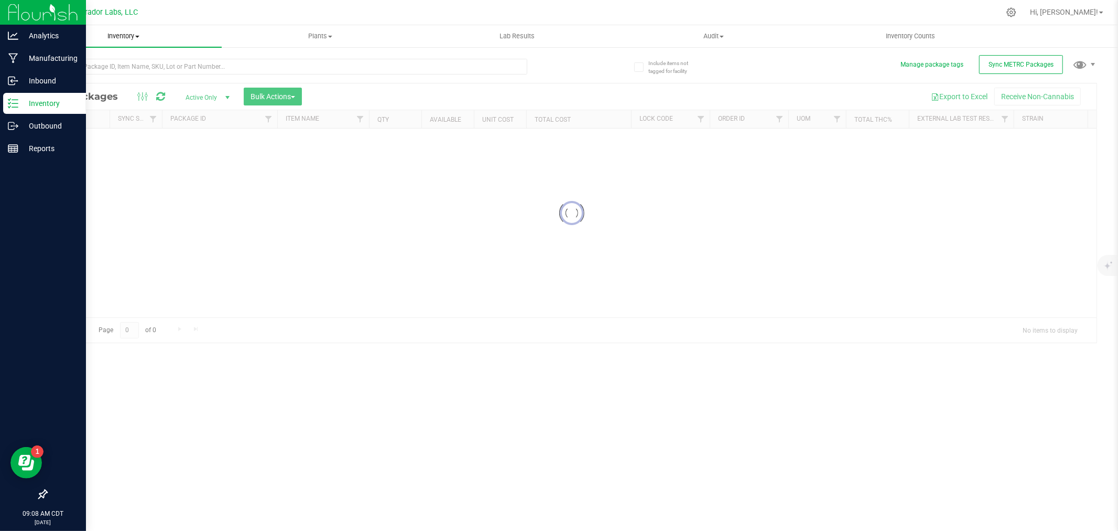
click at [123, 38] on span "Inventory" at bounding box center [123, 35] width 197 height 9
click at [72, 75] on span "All inventory" at bounding box center [60, 75] width 71 height 9
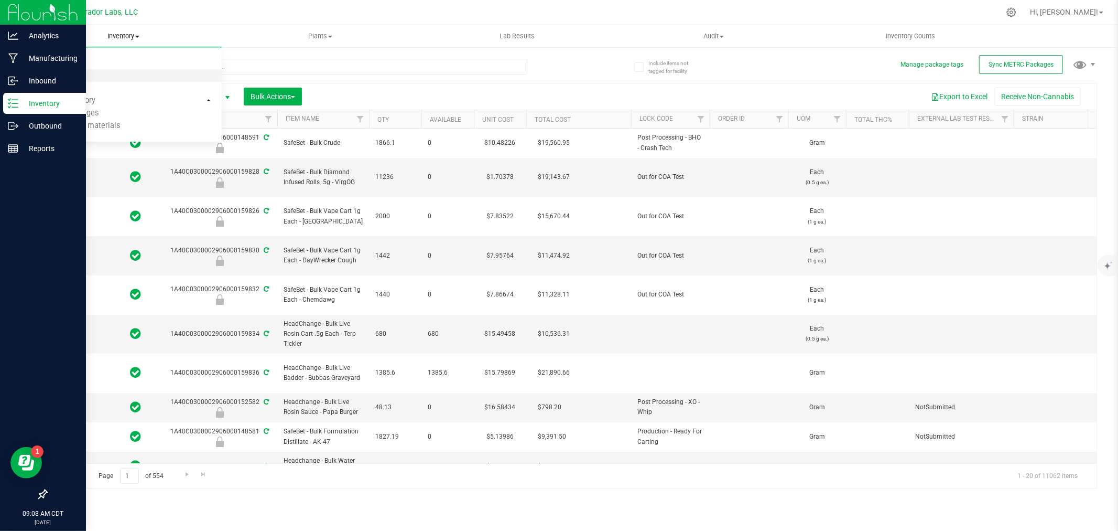
click at [72, 75] on span "All inventory" at bounding box center [60, 75] width 71 height 9
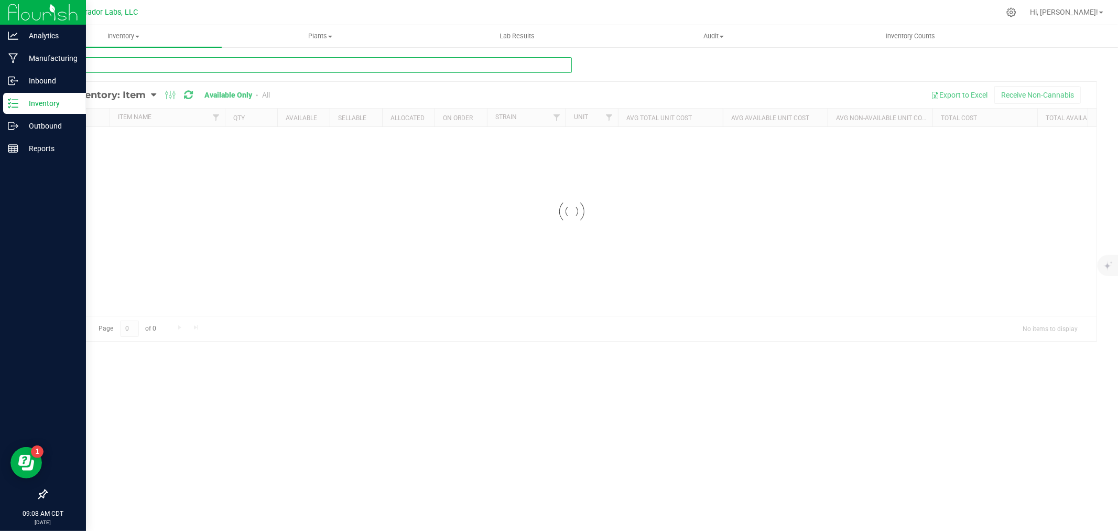
click at [110, 66] on input "text" at bounding box center [309, 65] width 526 height 16
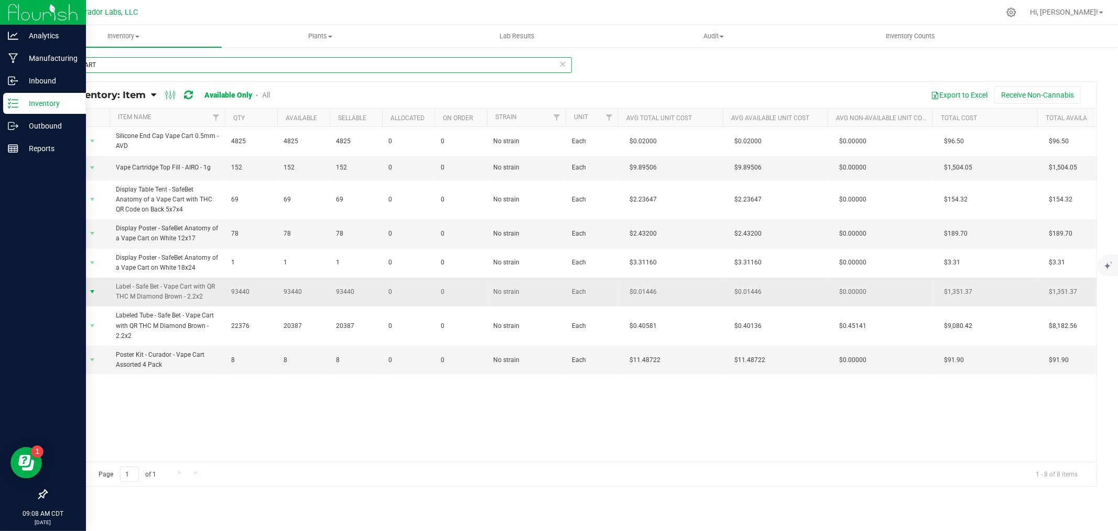
type input "VAPE CART"
click at [84, 292] on span "Action" at bounding box center [71, 291] width 28 height 15
click at [84, 357] on li "Locate inventory" at bounding box center [91, 357] width 67 height 16
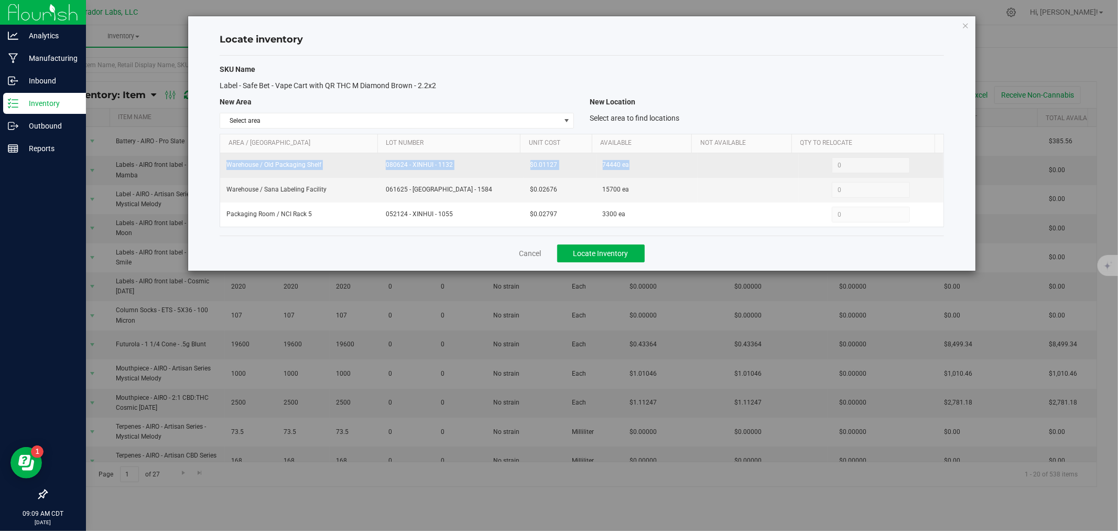
drag, startPoint x: 476, startPoint y: 179, endPoint x: 224, endPoint y: 163, distance: 252.2
click at [224, 163] on tr "Warehouse / Old Packaging Shelf 080624 - [GEOGRAPHIC_DATA] - 1132 $0.01127 7444…" at bounding box center [582, 165] width 724 height 25
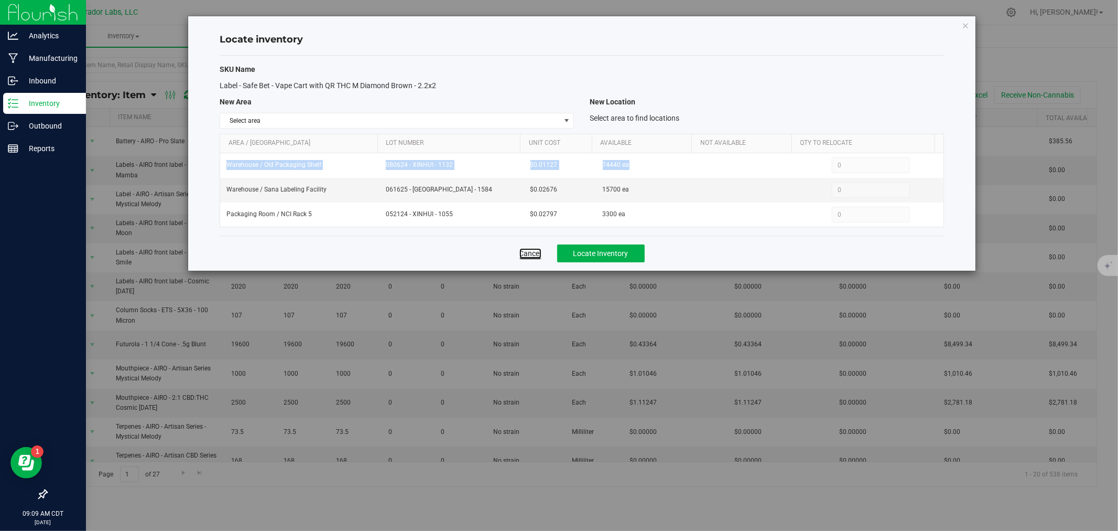
click at [532, 252] on link "Cancel" at bounding box center [531, 253] width 22 height 10
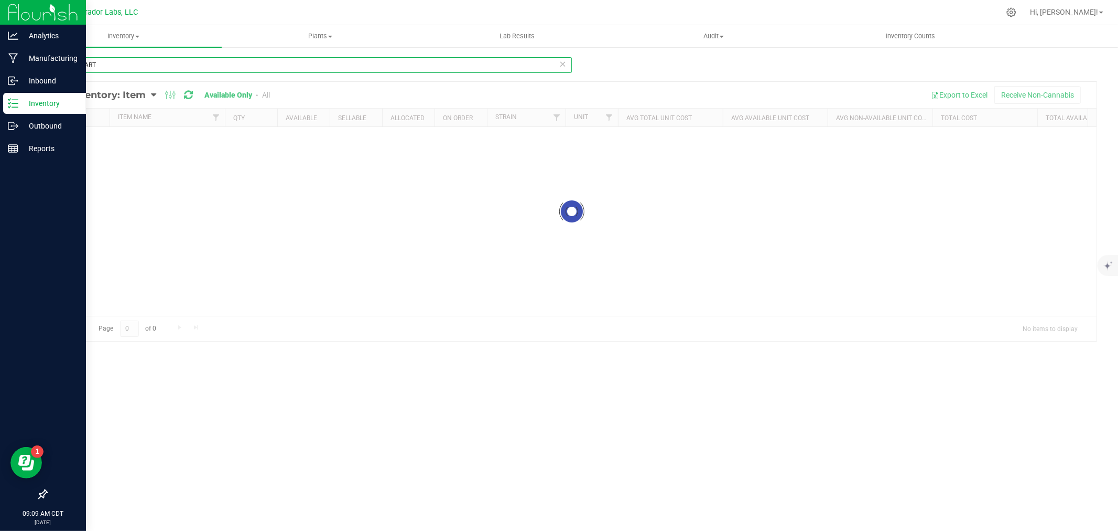
click at [144, 65] on input "VAPE CART" at bounding box center [309, 65] width 526 height 16
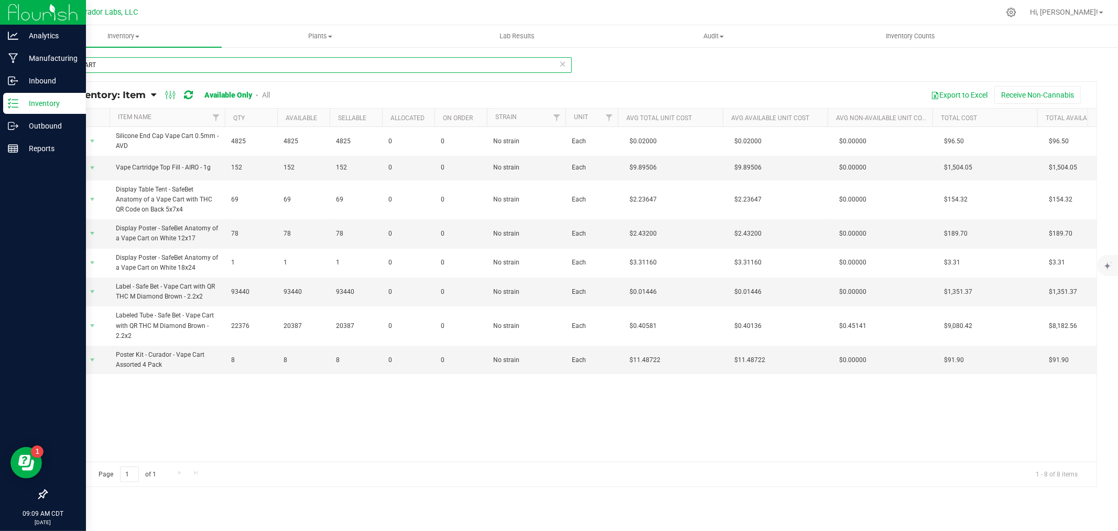
type input "H"
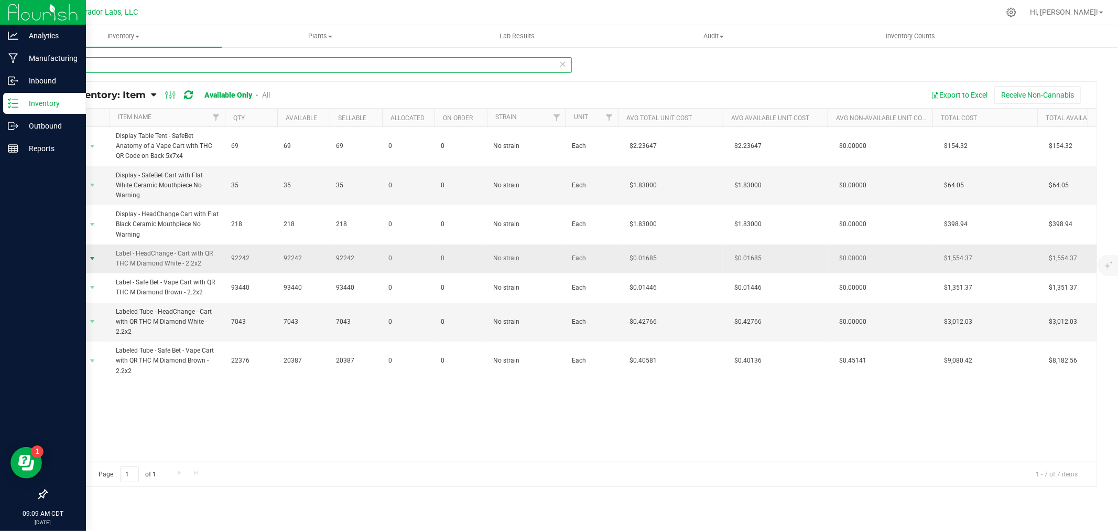
type input "CART W"
click at [80, 259] on span "Action" at bounding box center [71, 258] width 28 height 15
click at [87, 320] on li "Locate inventory" at bounding box center [91, 323] width 67 height 16
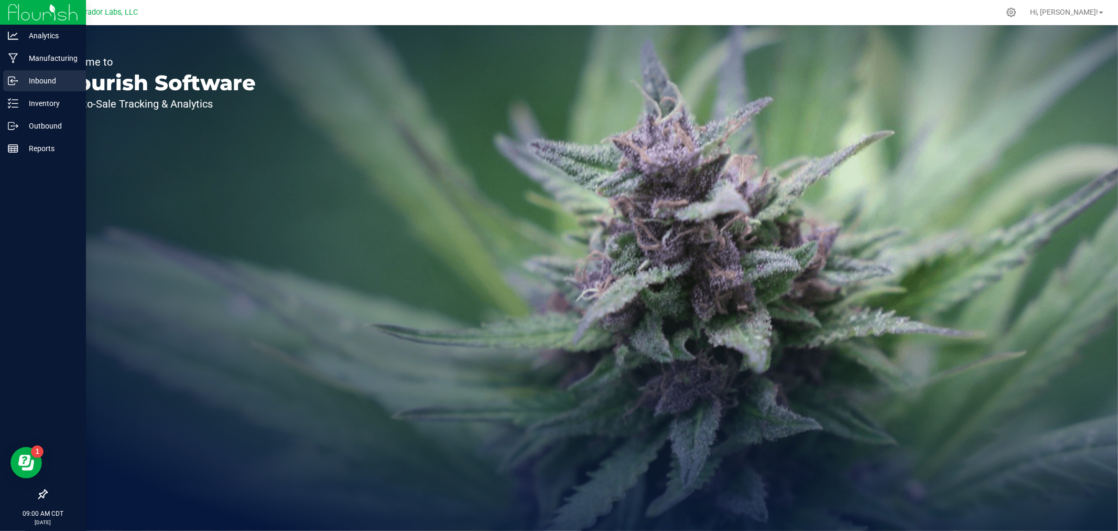
click at [51, 82] on p "Inbound" at bounding box center [49, 80] width 63 height 13
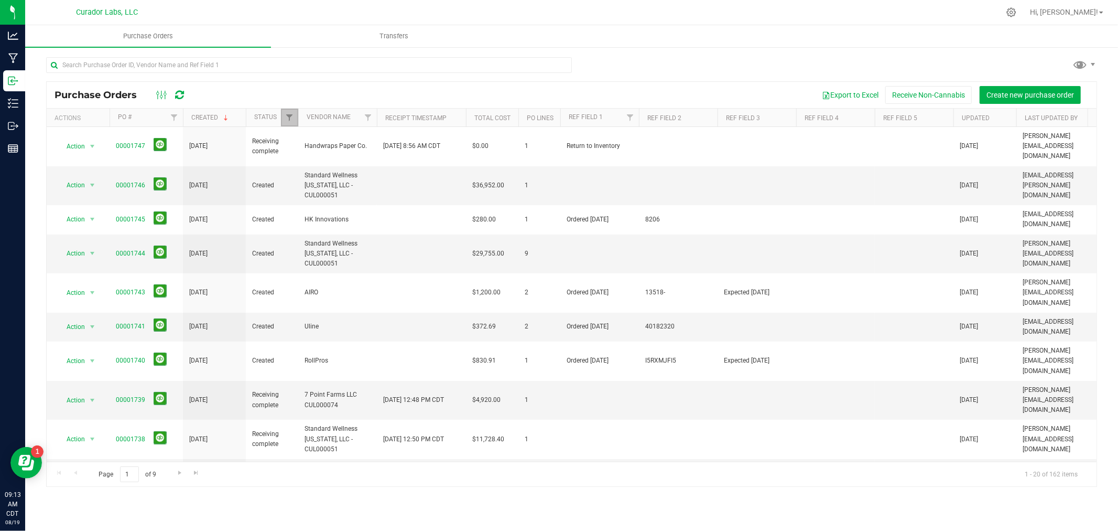
click at [286, 113] on link "Filter" at bounding box center [289, 118] width 17 height 18
click at [311, 202] on span "Created" at bounding box center [313, 205] width 21 height 6
click at [298, 202] on input "Created" at bounding box center [295, 204] width 7 height 7
checkbox input "false"
click at [316, 233] on span "Receiving partial" at bounding box center [326, 233] width 46 height 6
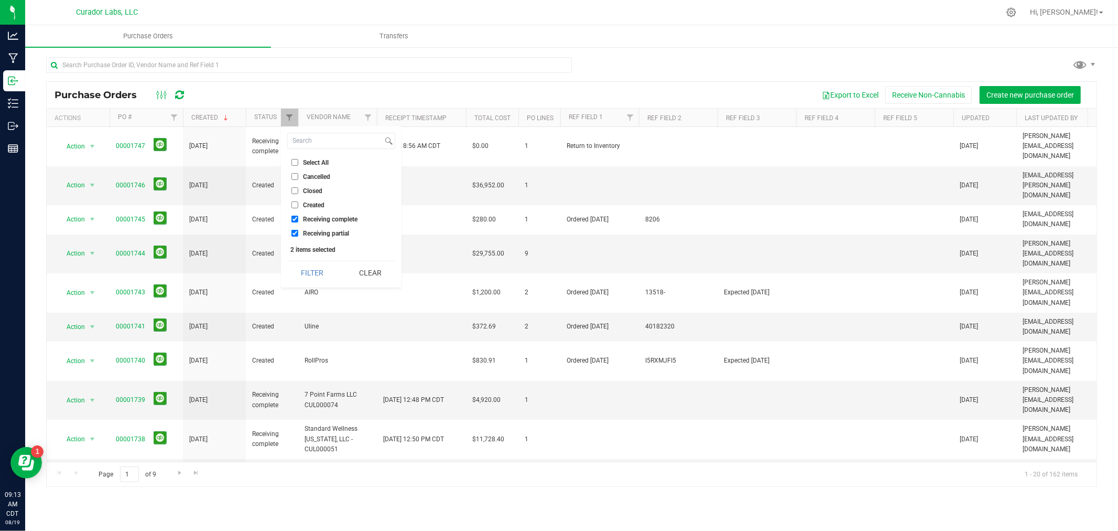
click at [298, 233] on input "Receiving partial" at bounding box center [295, 233] width 7 height 7
click at [317, 274] on button "Filter" at bounding box center [312, 272] width 50 height 23
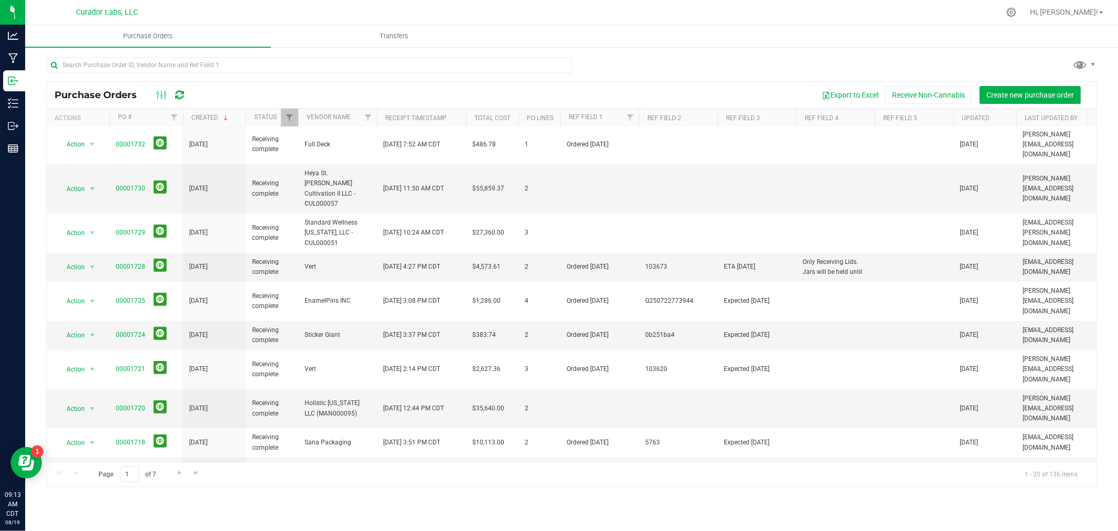
scroll to position [286, 0]
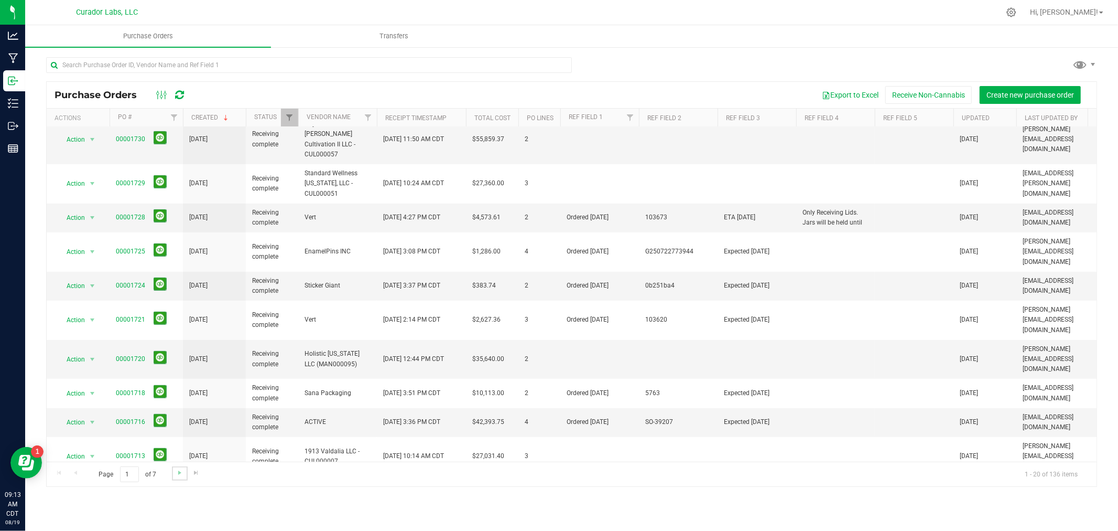
click at [181, 468] on link "Go to the next page" at bounding box center [179, 473] width 15 height 14
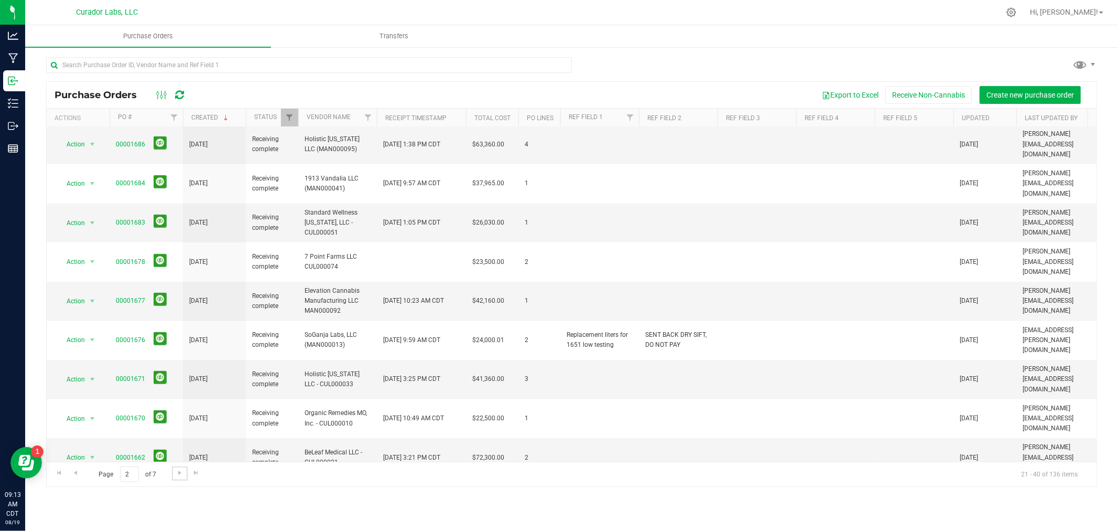
scroll to position [0, 0]
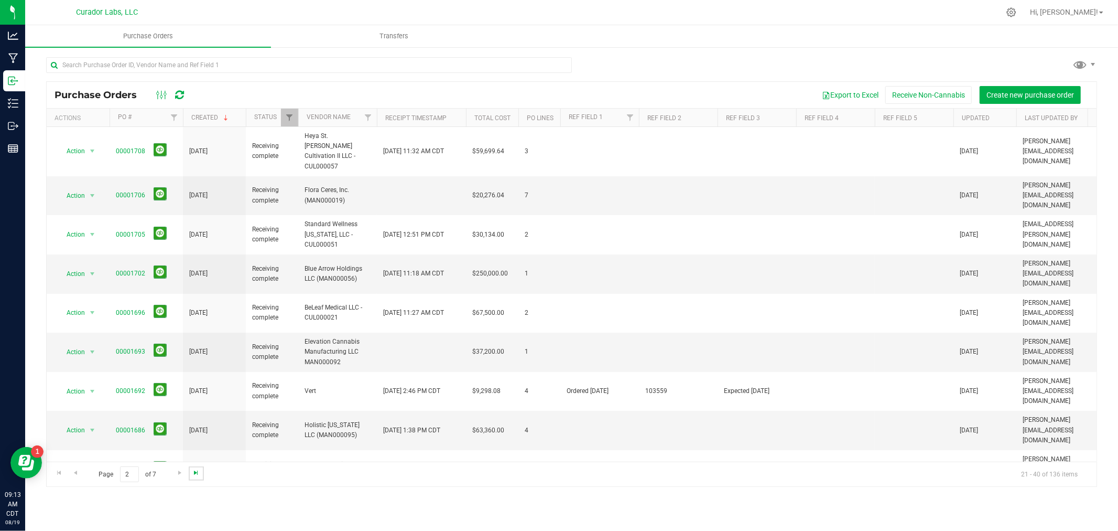
click at [196, 472] on span "Go to the last page" at bounding box center [196, 472] width 8 height 8
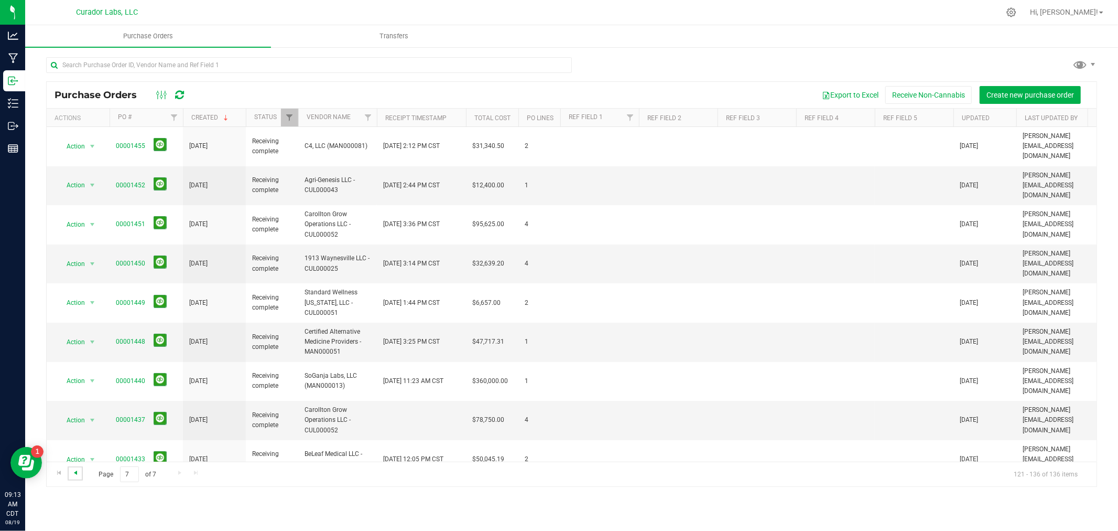
click at [77, 473] on span "Go to the previous page" at bounding box center [75, 472] width 8 height 8
click at [76, 473] on span "Go to the previous page" at bounding box center [75, 472] width 8 height 8
click at [77, 472] on span "Go to the previous page" at bounding box center [75, 472] width 8 height 8
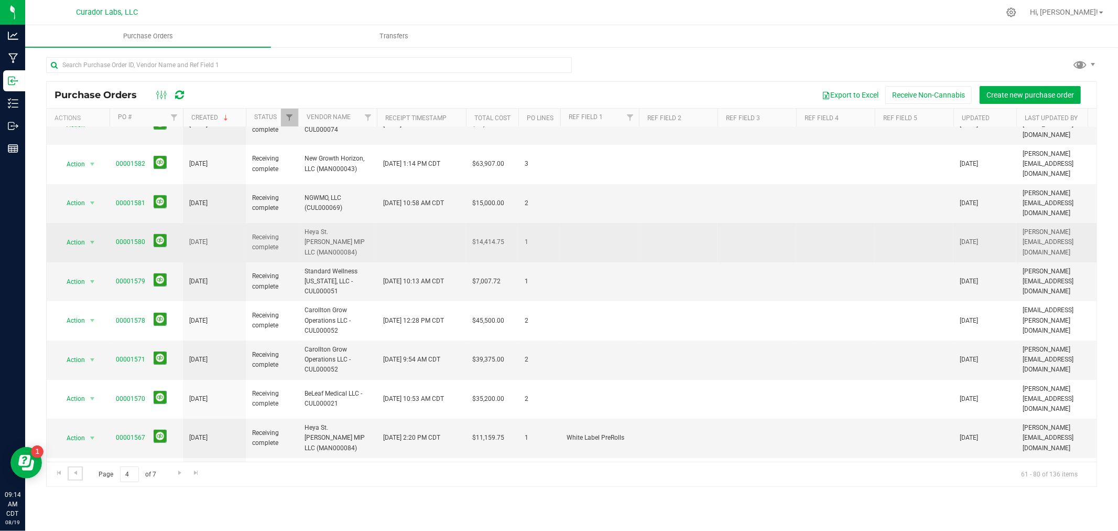
scroll to position [296, 0]
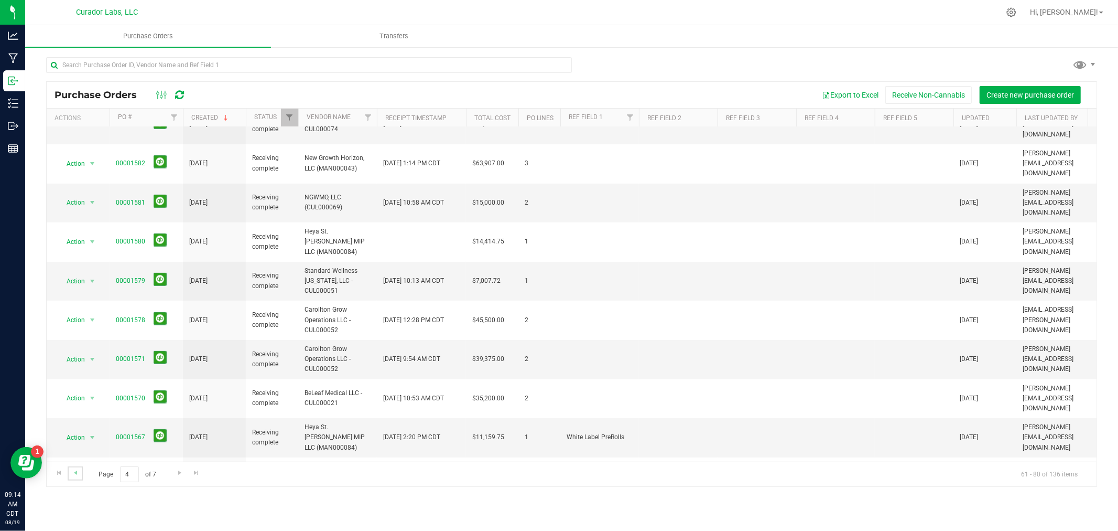
click at [75, 478] on link "Go to the previous page" at bounding box center [75, 473] width 15 height 14
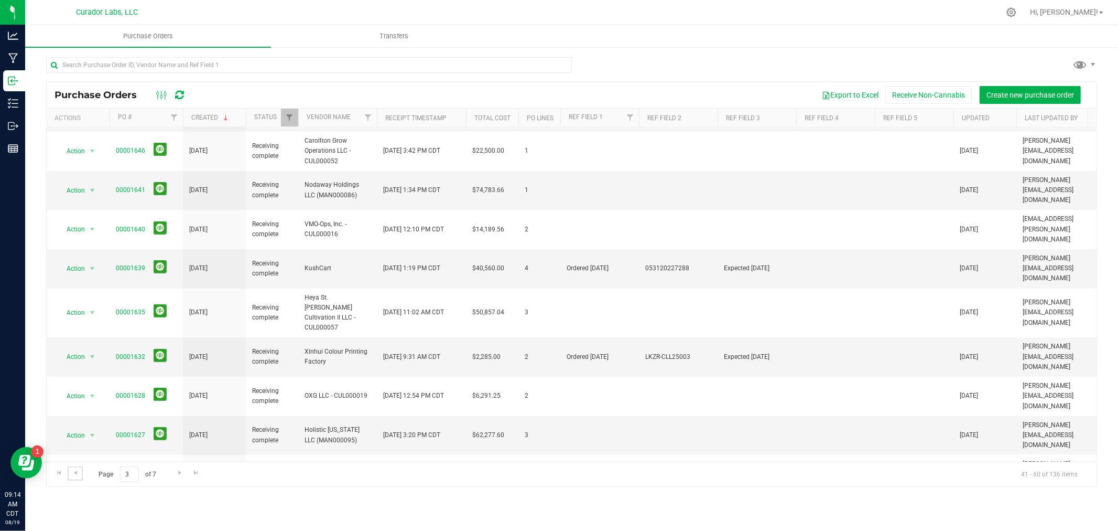
scroll to position [4, 0]
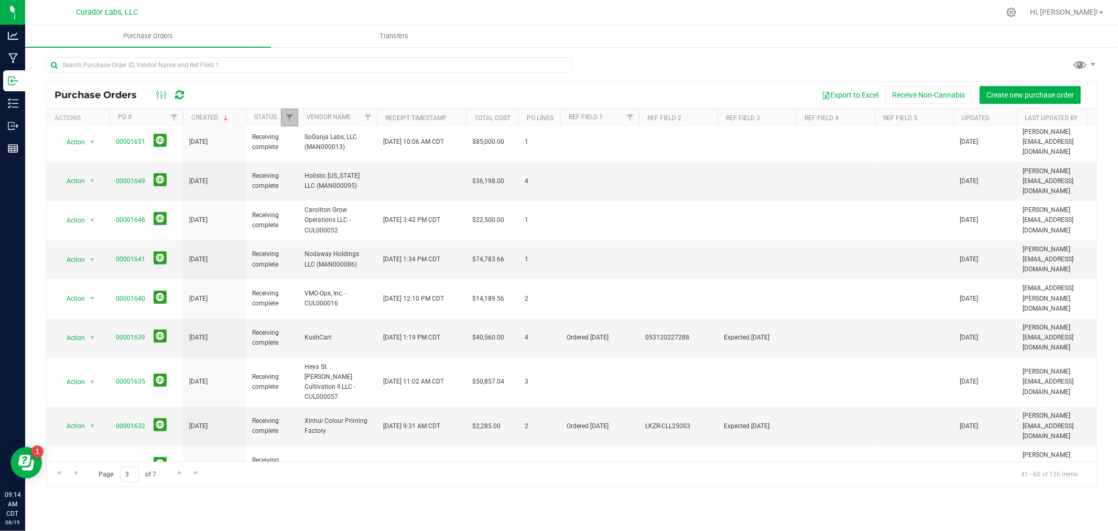
click at [290, 113] on link "Filter" at bounding box center [289, 118] width 17 height 18
click at [332, 234] on span "Receiving partial" at bounding box center [326, 233] width 46 height 6
click at [298, 234] on input "Receiving partial" at bounding box center [295, 233] width 7 height 7
checkbox input "true"
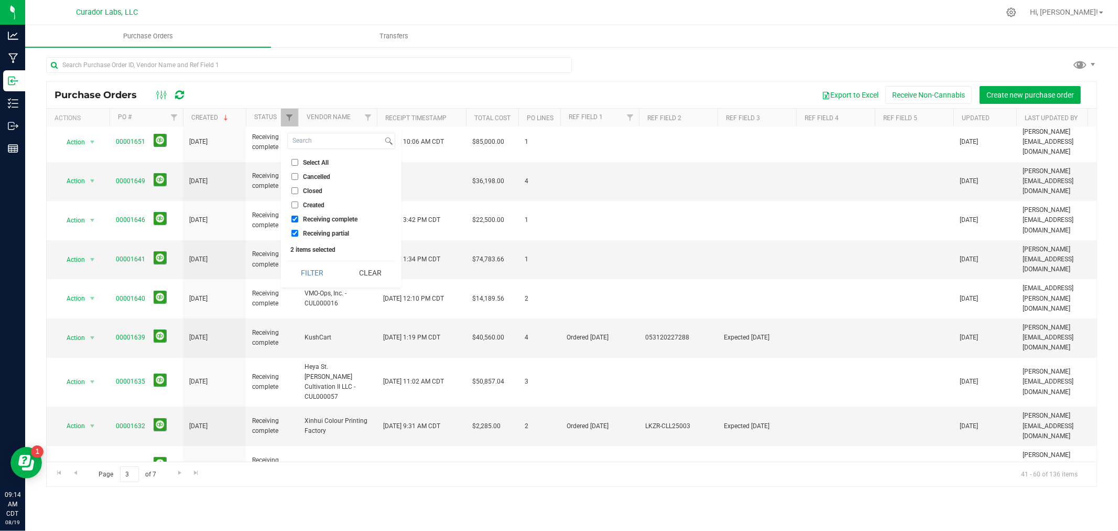
click at [308, 206] on span "Created" at bounding box center [313, 205] width 21 height 6
click at [298, 206] on input "Created" at bounding box center [295, 204] width 7 height 7
checkbox input "true"
click at [309, 190] on span "Closed" at bounding box center [312, 191] width 19 height 6
click at [298, 190] on input "Closed" at bounding box center [295, 190] width 7 height 7
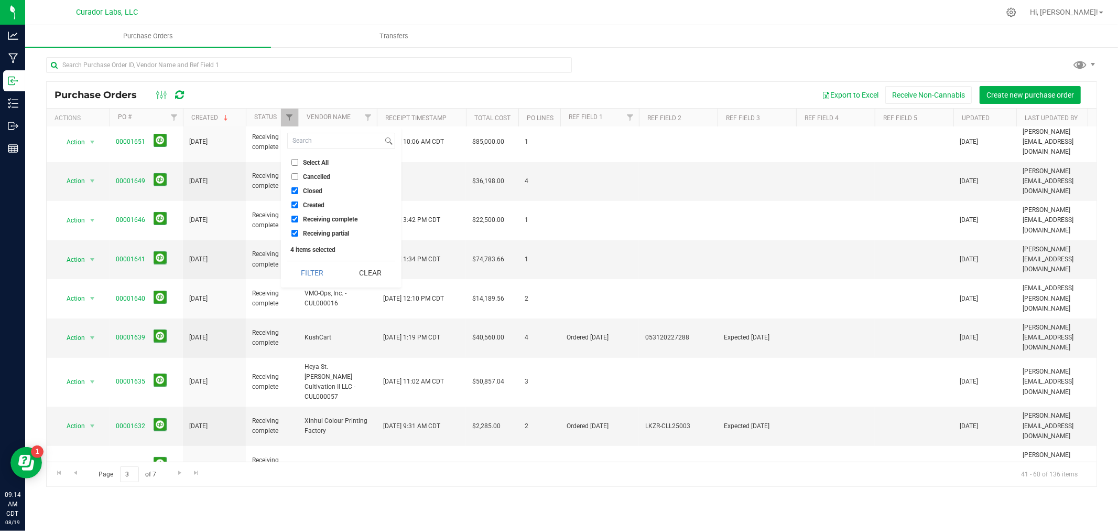
click at [314, 188] on span "Closed" at bounding box center [312, 191] width 19 height 6
click at [298, 188] on input "Closed" at bounding box center [295, 190] width 7 height 7
checkbox input "false"
click at [311, 283] on button "Filter" at bounding box center [312, 272] width 50 height 23
